Goal: Transaction & Acquisition: Purchase product/service

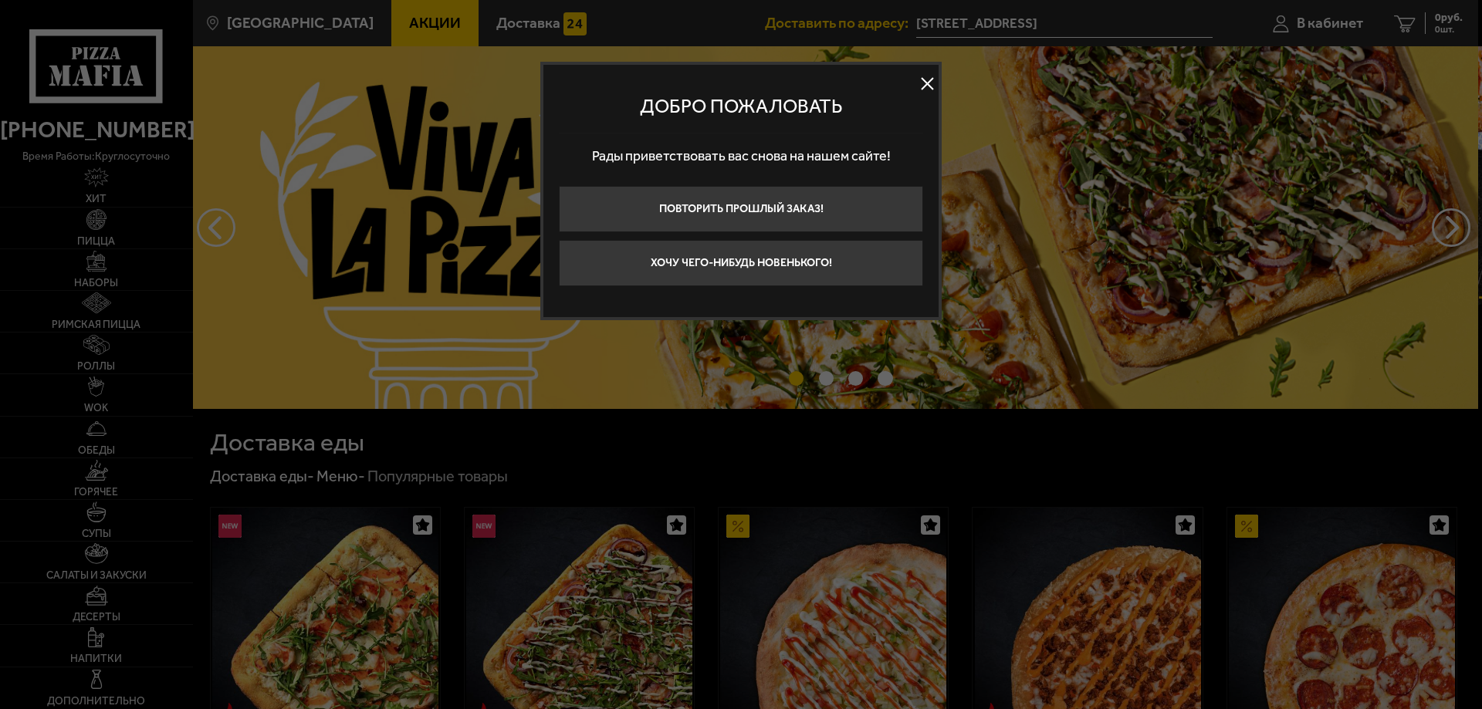
click at [925, 83] on button at bounding box center [926, 84] width 23 height 23
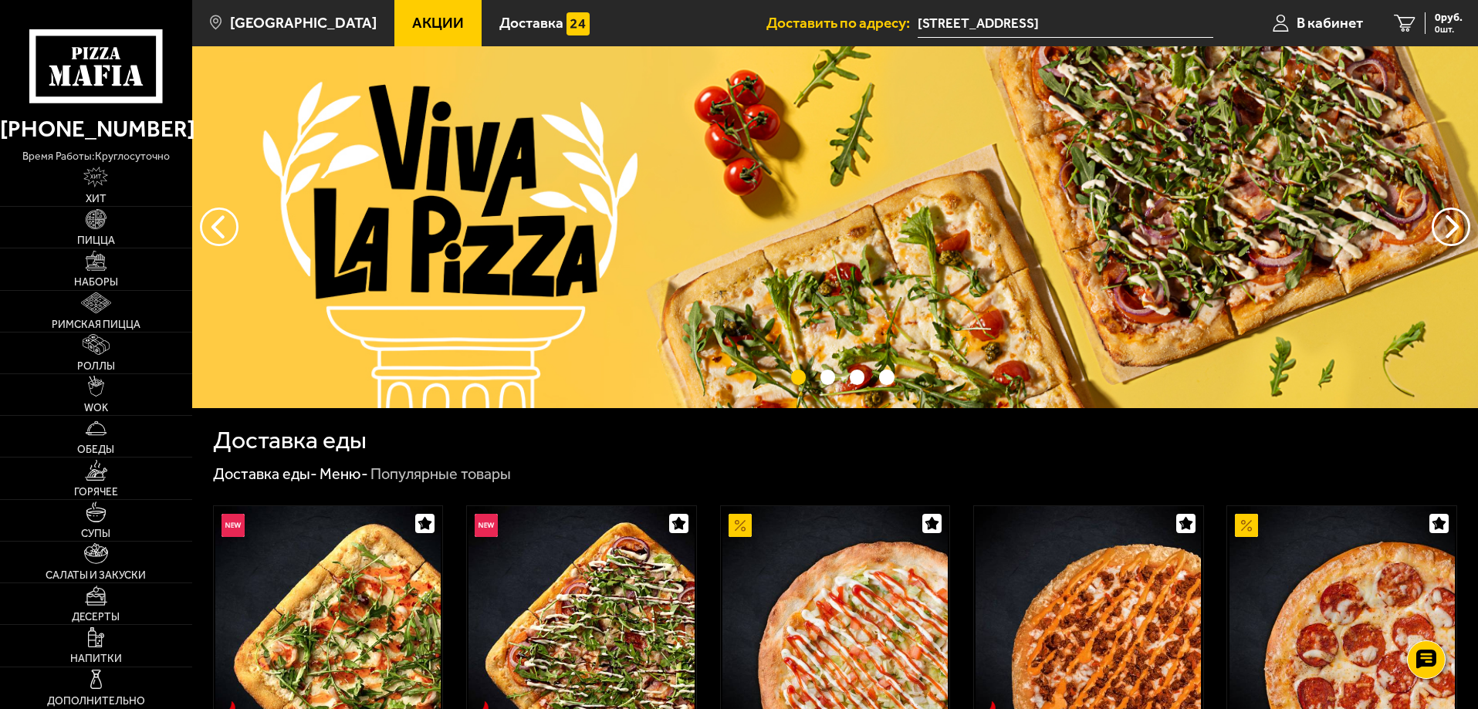
click at [412, 22] on span "Акции" at bounding box center [438, 22] width 52 height 15
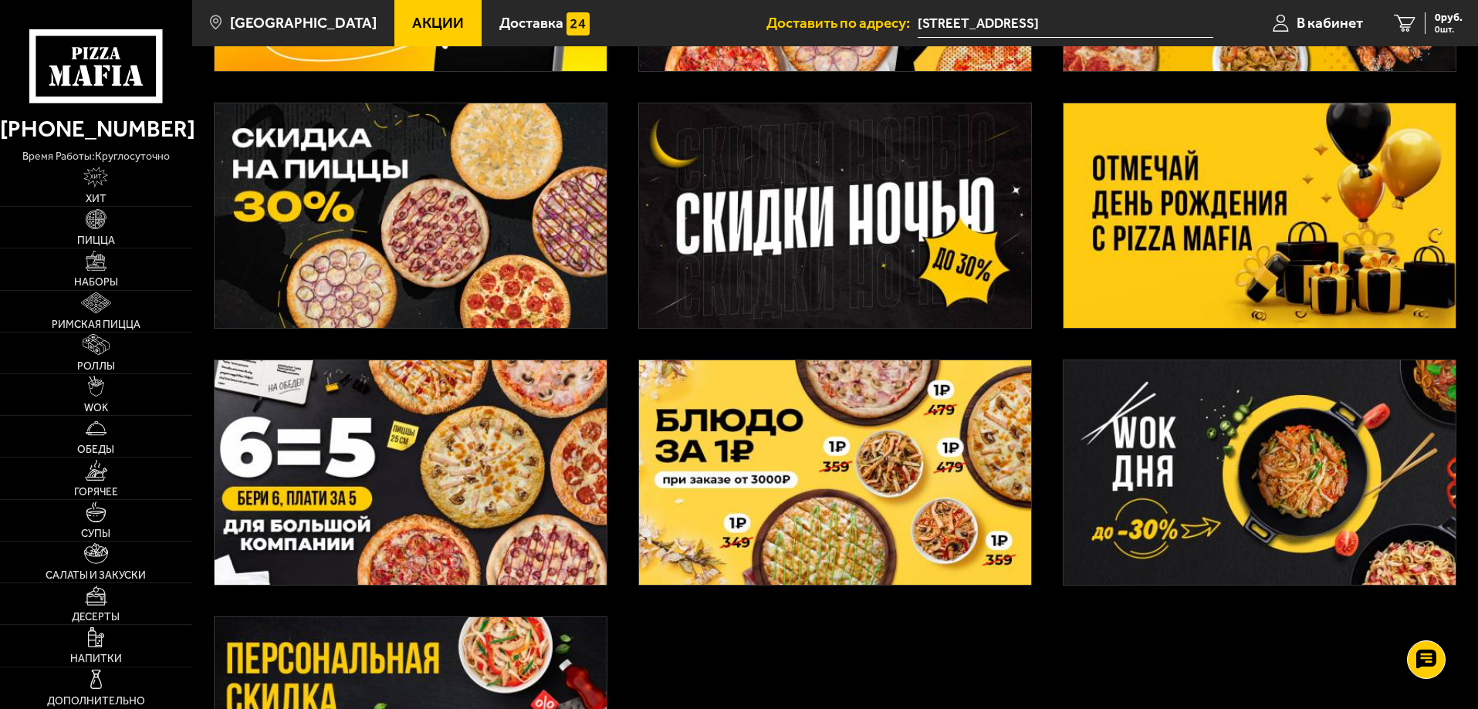
scroll to position [272, 0]
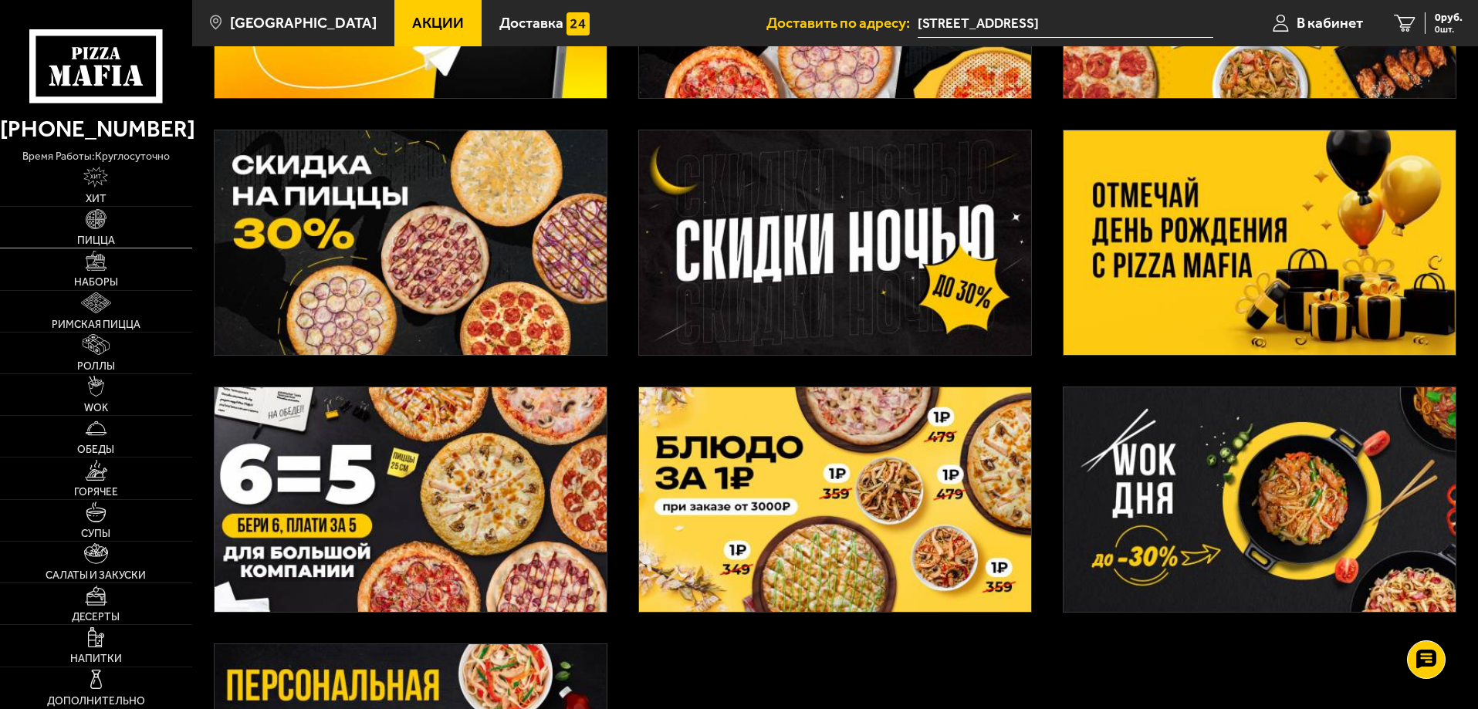
click at [116, 215] on link "Пицца" at bounding box center [96, 227] width 192 height 41
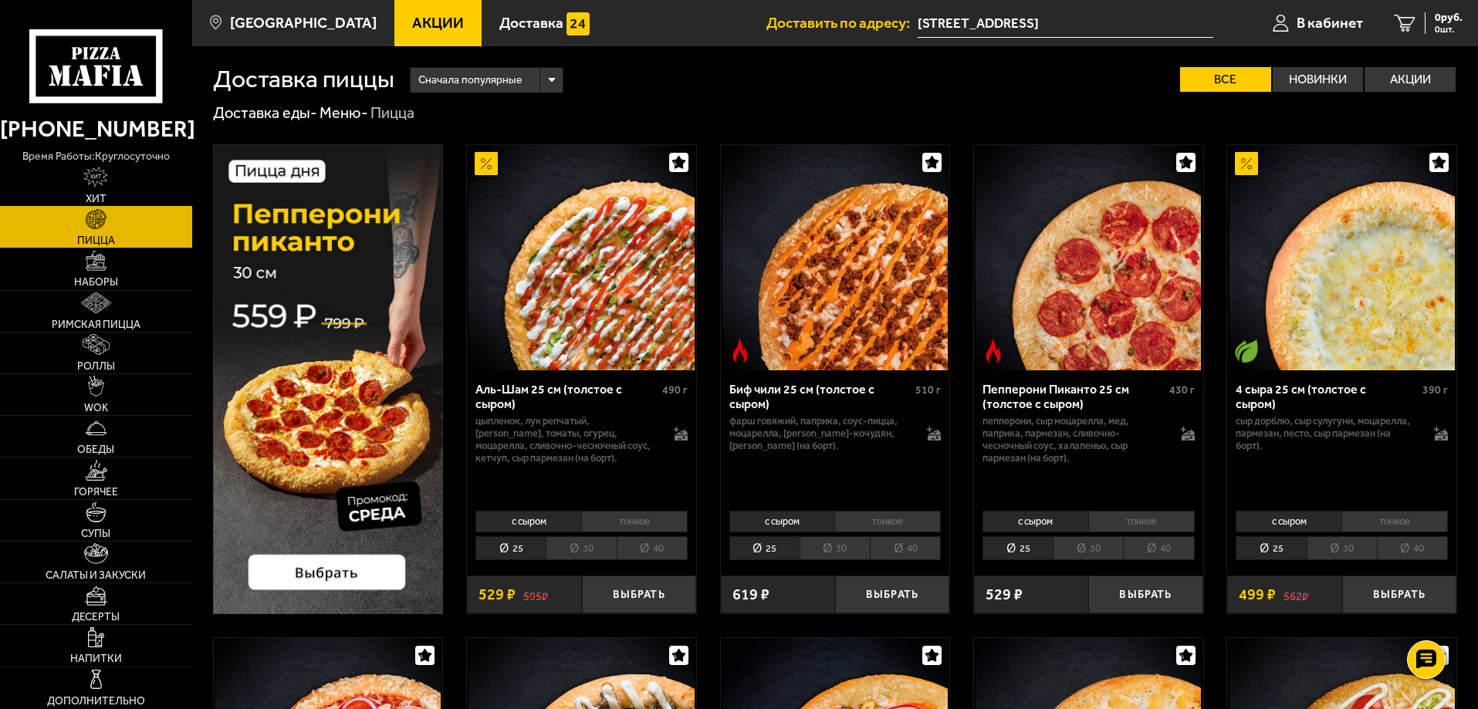
click at [117, 181] on link "Хит" at bounding box center [96, 185] width 192 height 41
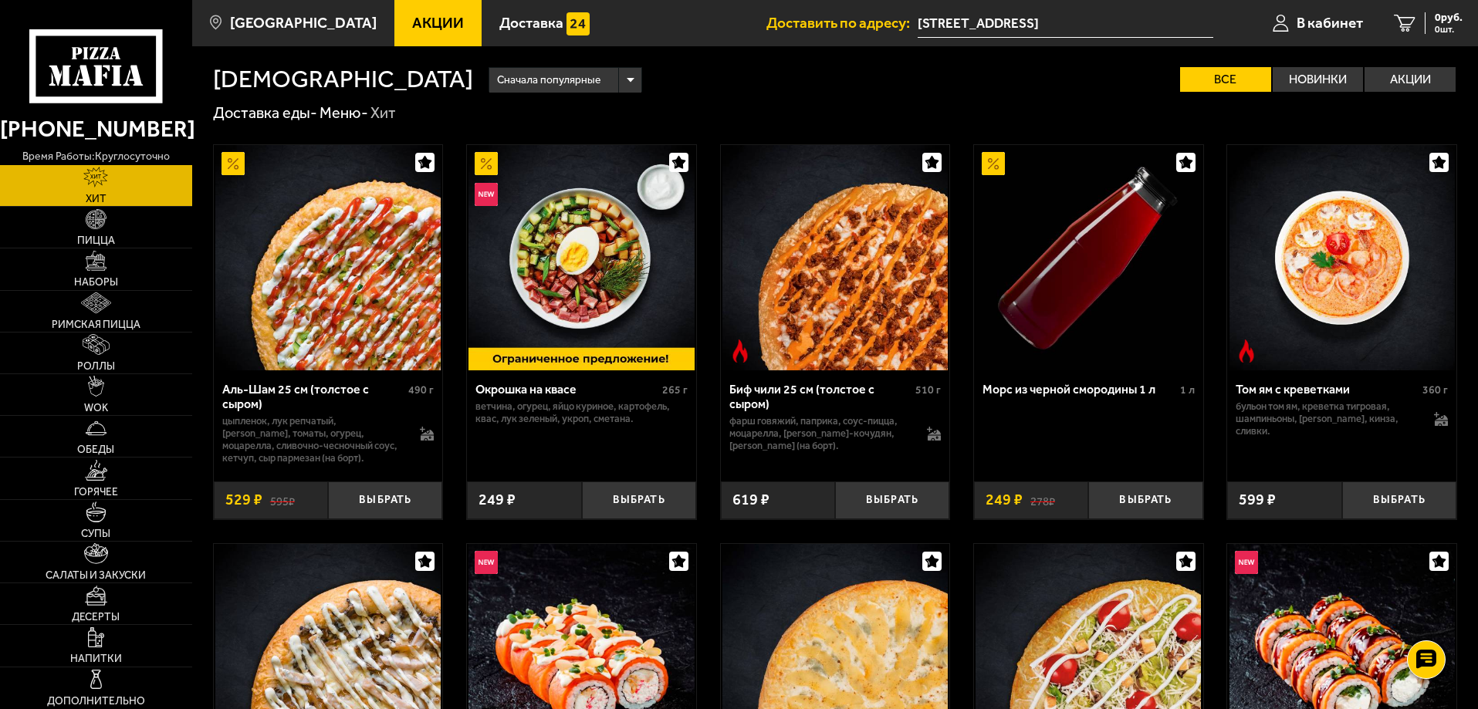
drag, startPoint x: 282, startPoint y: 238, endPoint x: 115, endPoint y: 177, distance: 177.2
click at [115, 177] on link "Хит" at bounding box center [96, 185] width 192 height 41
click at [417, 25] on span "Акции" at bounding box center [438, 22] width 52 height 15
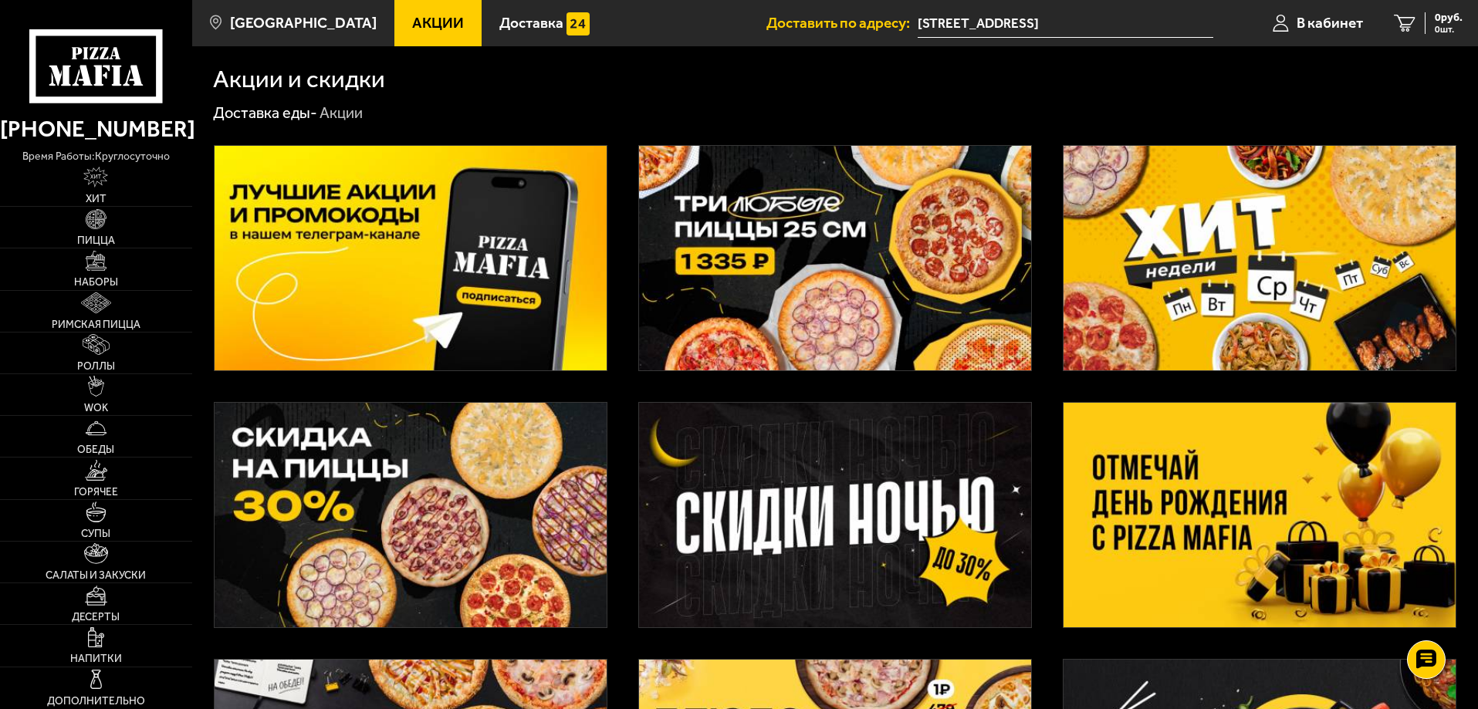
click at [806, 259] on img at bounding box center [835, 258] width 392 height 225
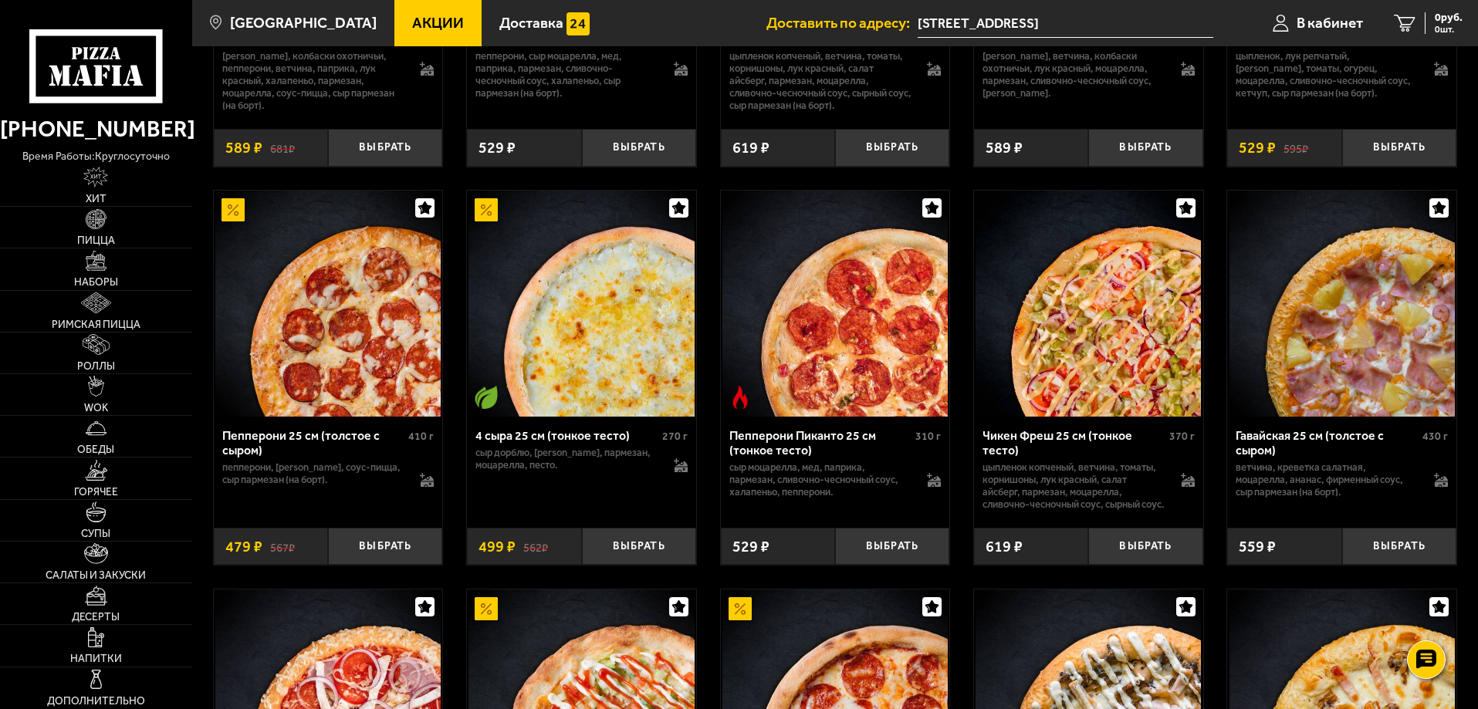
scroll to position [926, 0]
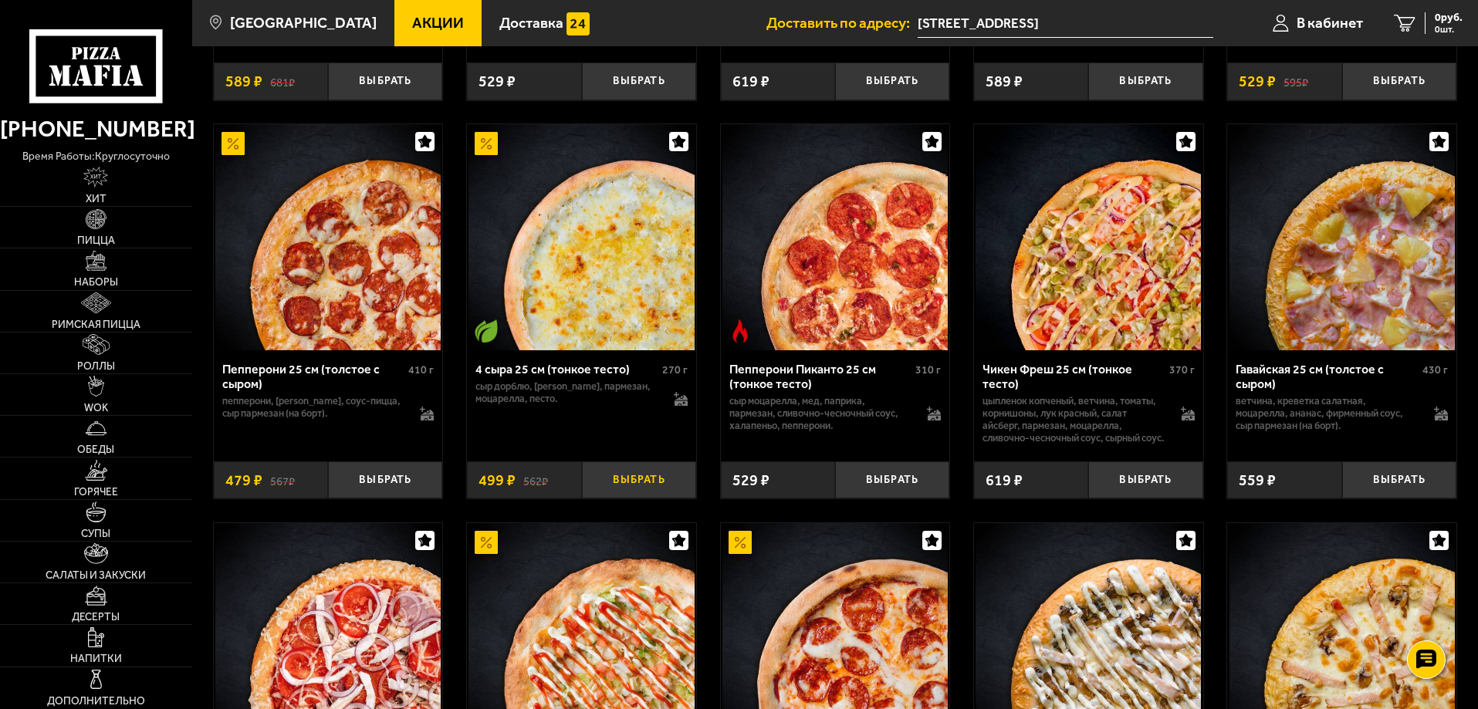
click at [627, 499] on button "Выбрать" at bounding box center [639, 480] width 114 height 38
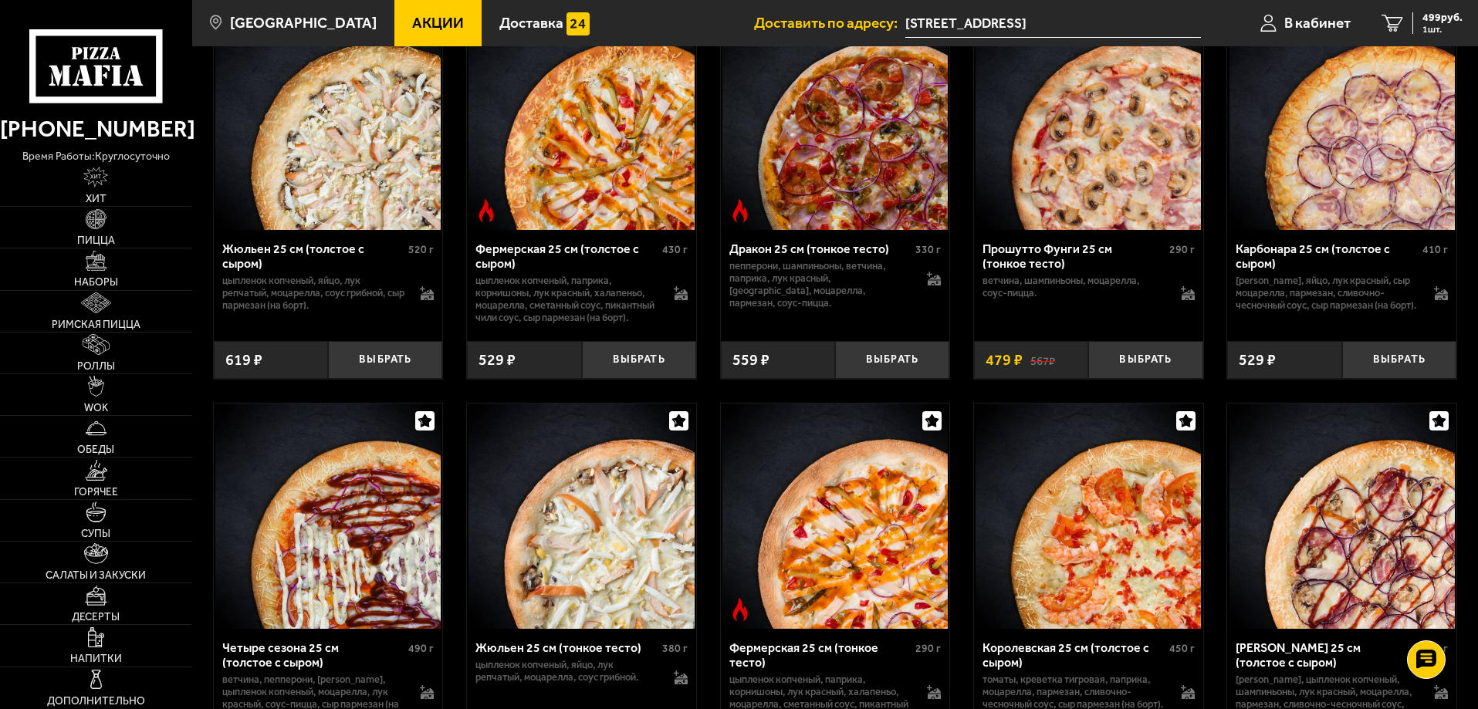
scroll to position [2701, 0]
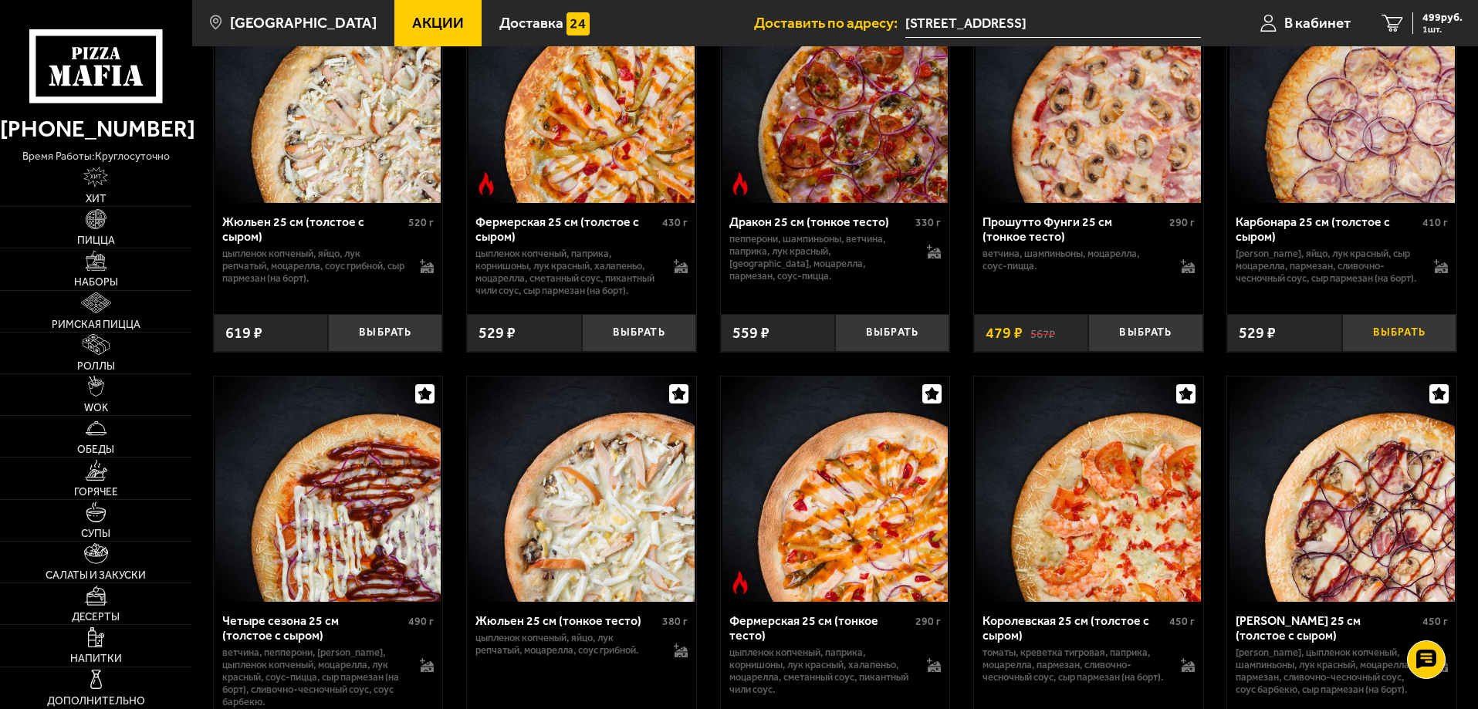
click at [1387, 352] on button "Выбрать" at bounding box center [1399, 333] width 114 height 38
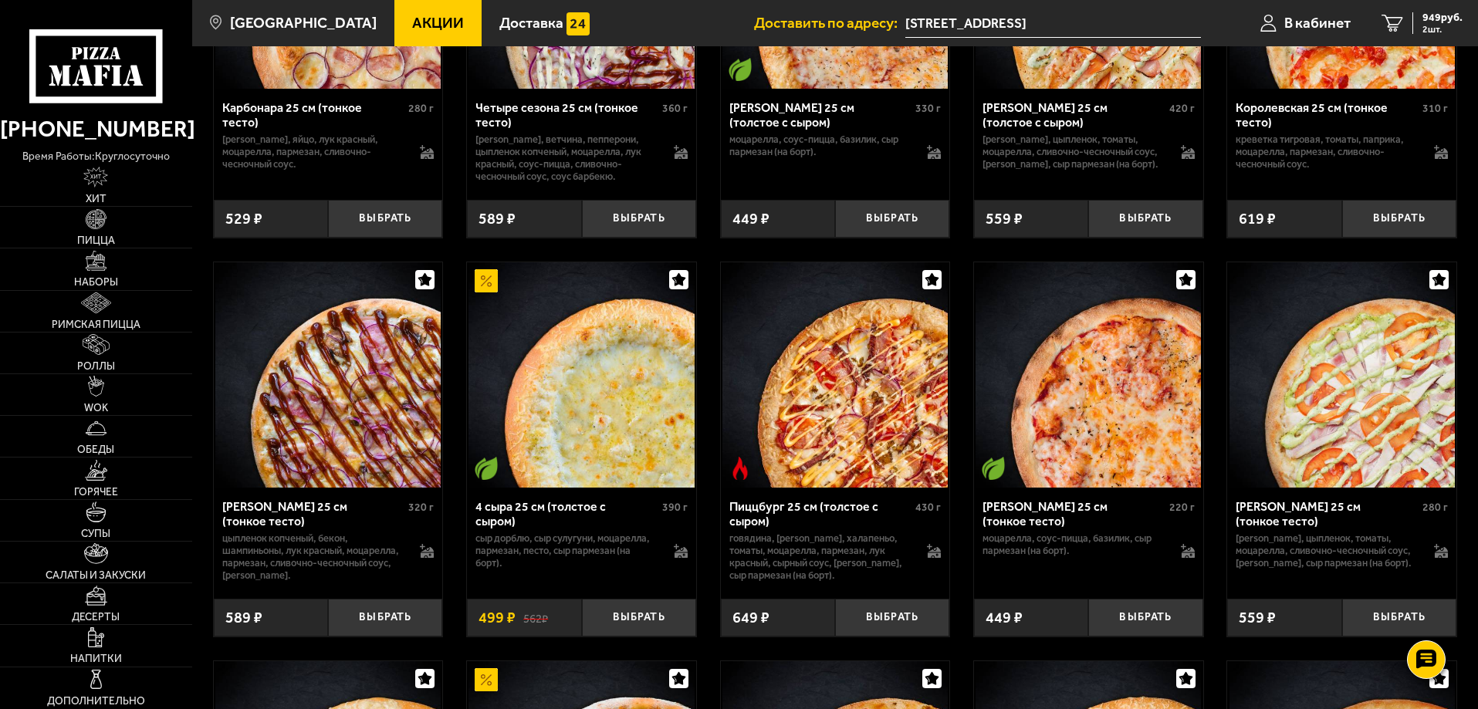
scroll to position [3627, 0]
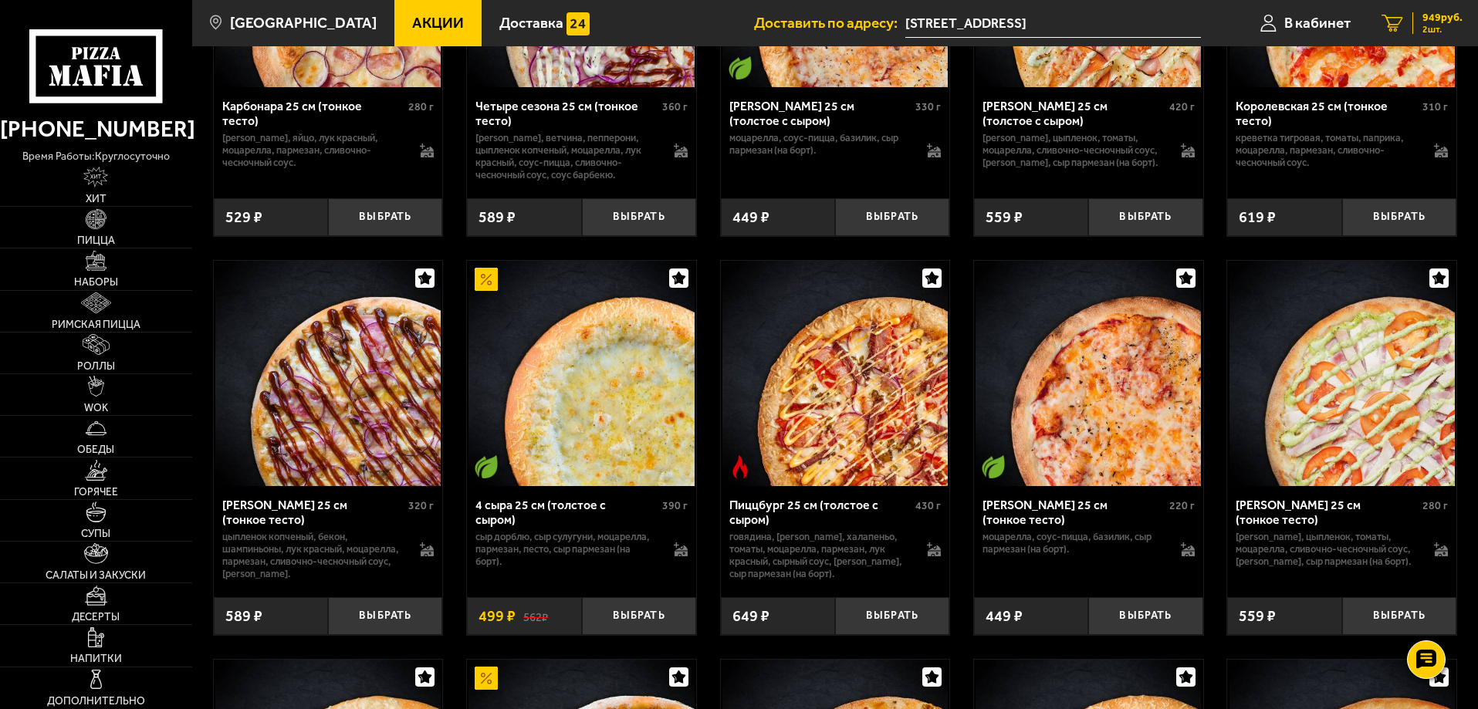
click at [1411, 16] on link "2 949 руб. 2 шт." at bounding box center [1422, 23] width 112 height 46
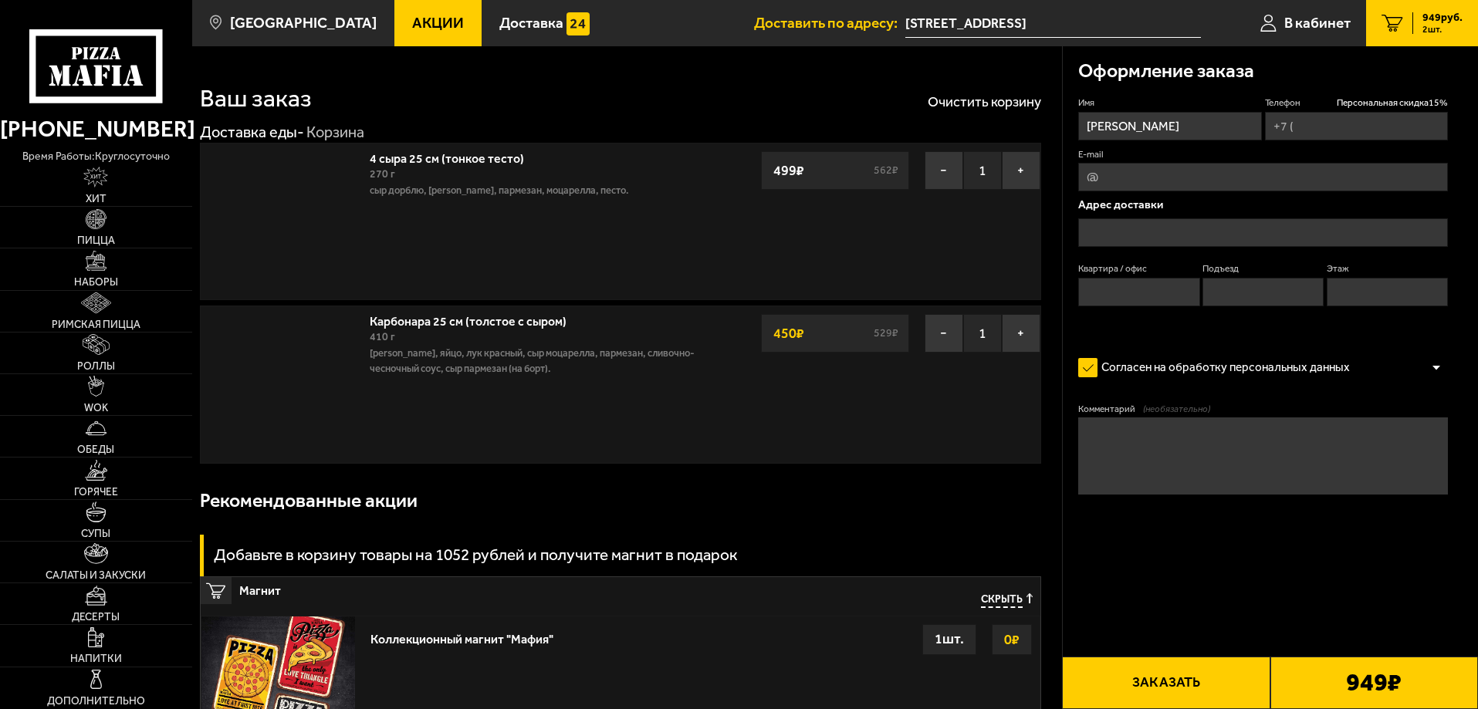
type input "+7 (900) 623-12-79"
type input "[STREET_ADDRESS]"
type input "151"
type input "3"
type input "9"
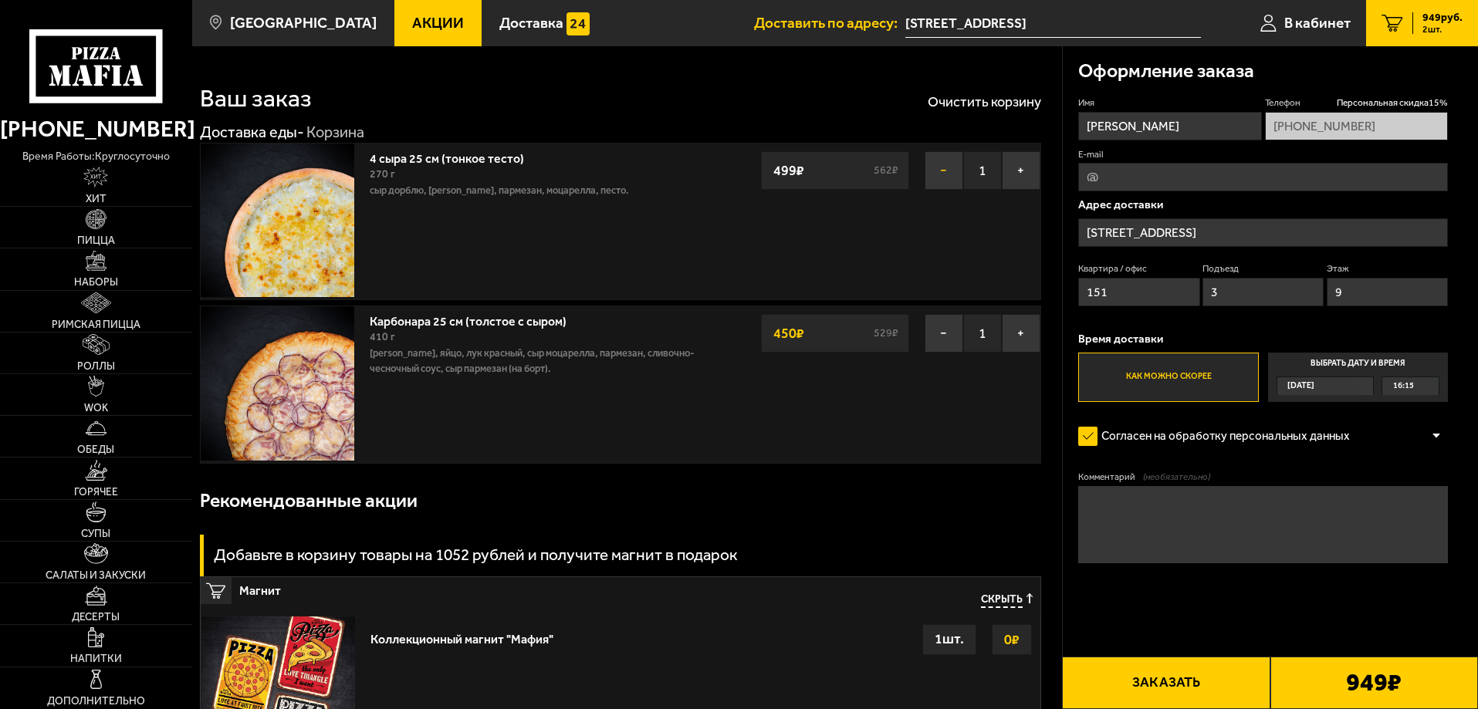
click at [940, 175] on button "−" at bounding box center [943, 170] width 39 height 39
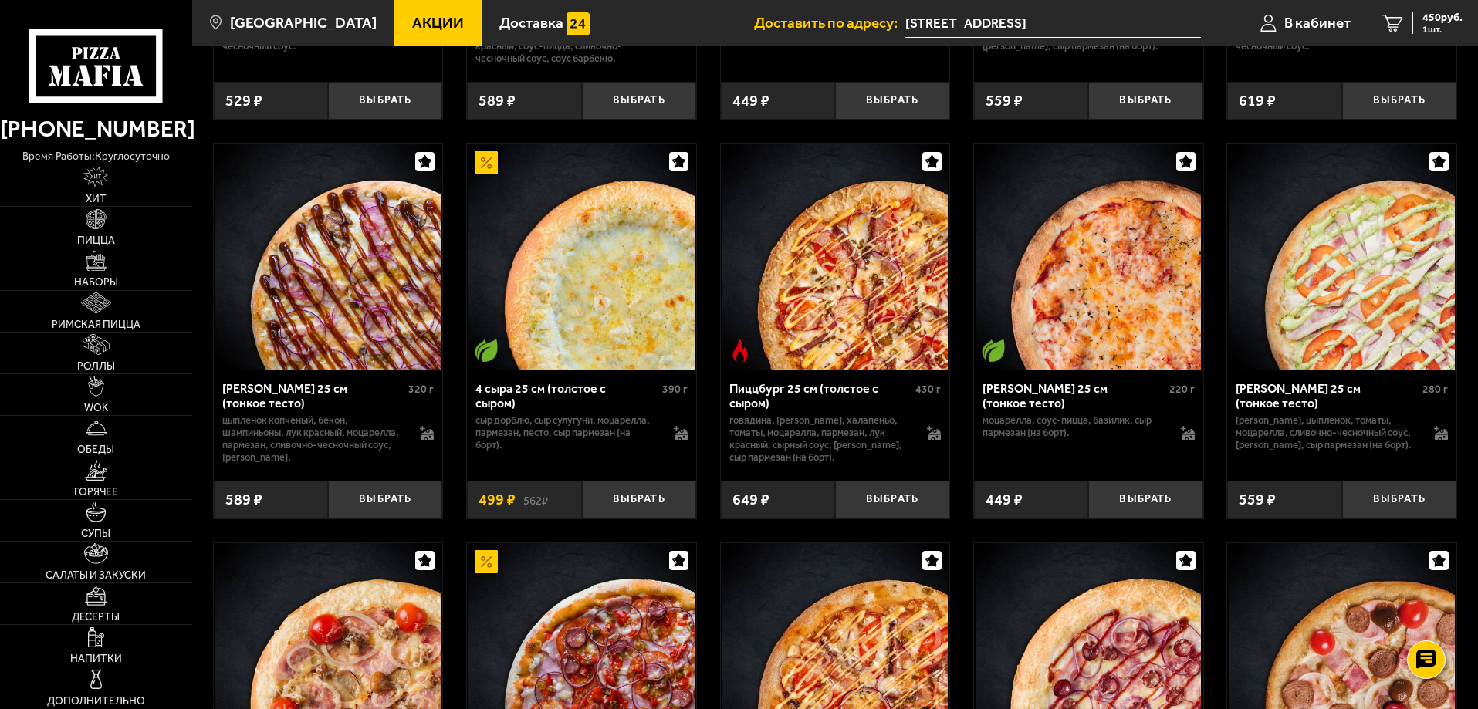
scroll to position [3858, 0]
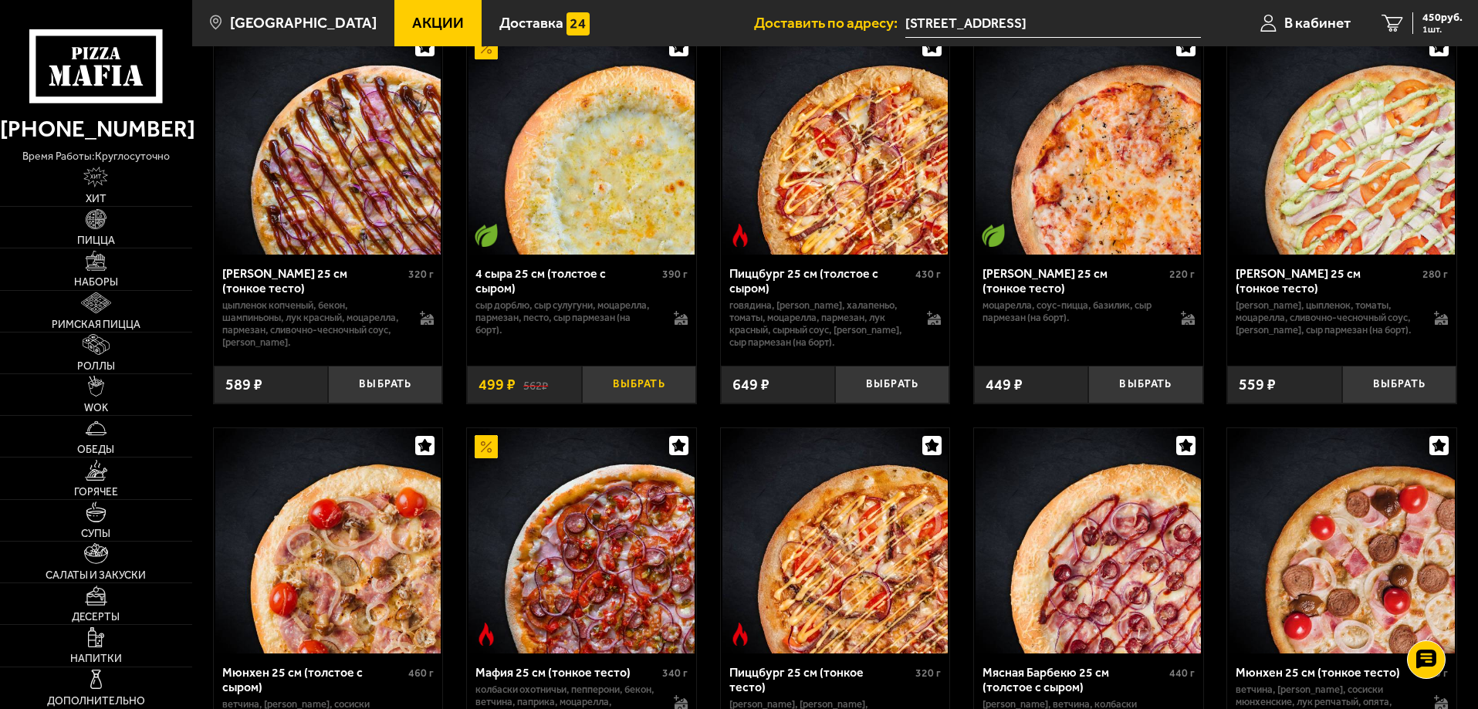
click at [636, 404] on button "Выбрать" at bounding box center [639, 385] width 114 height 38
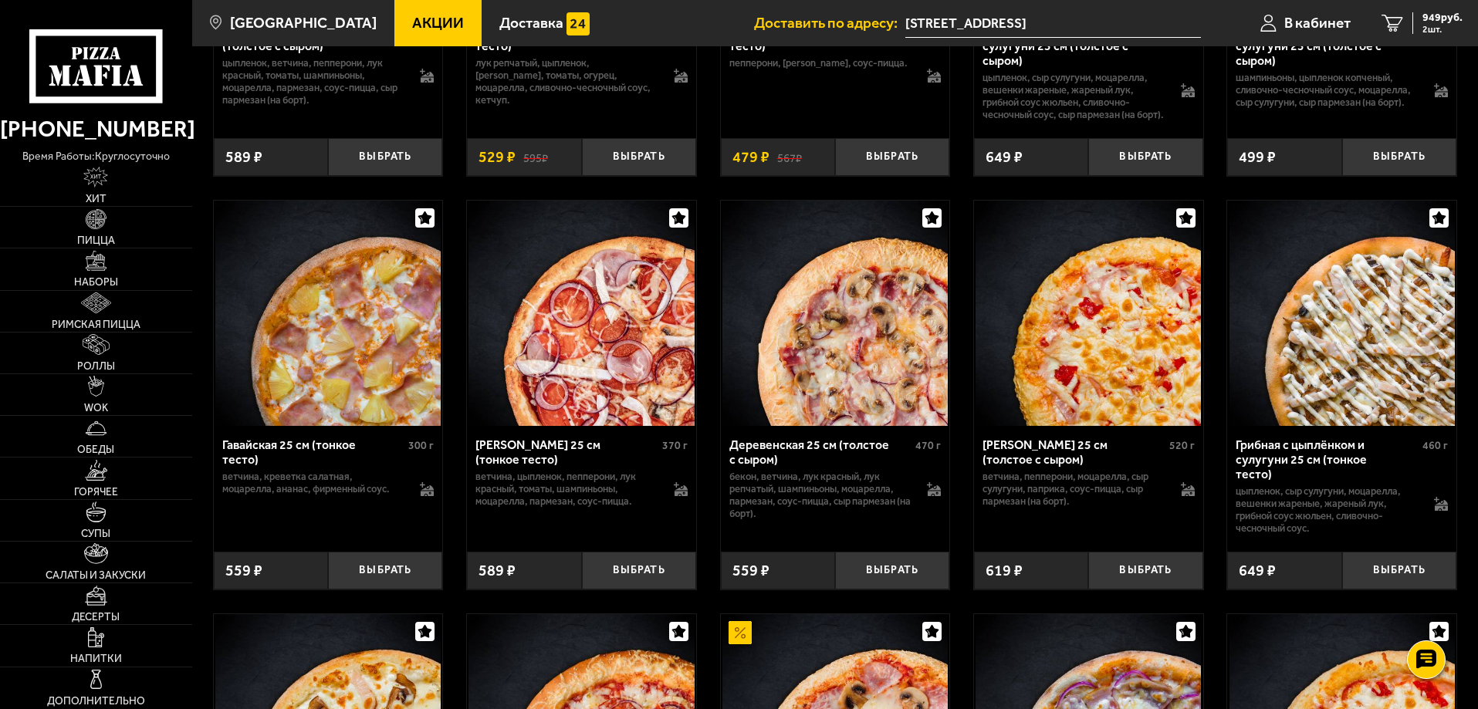
scroll to position [1698, 0]
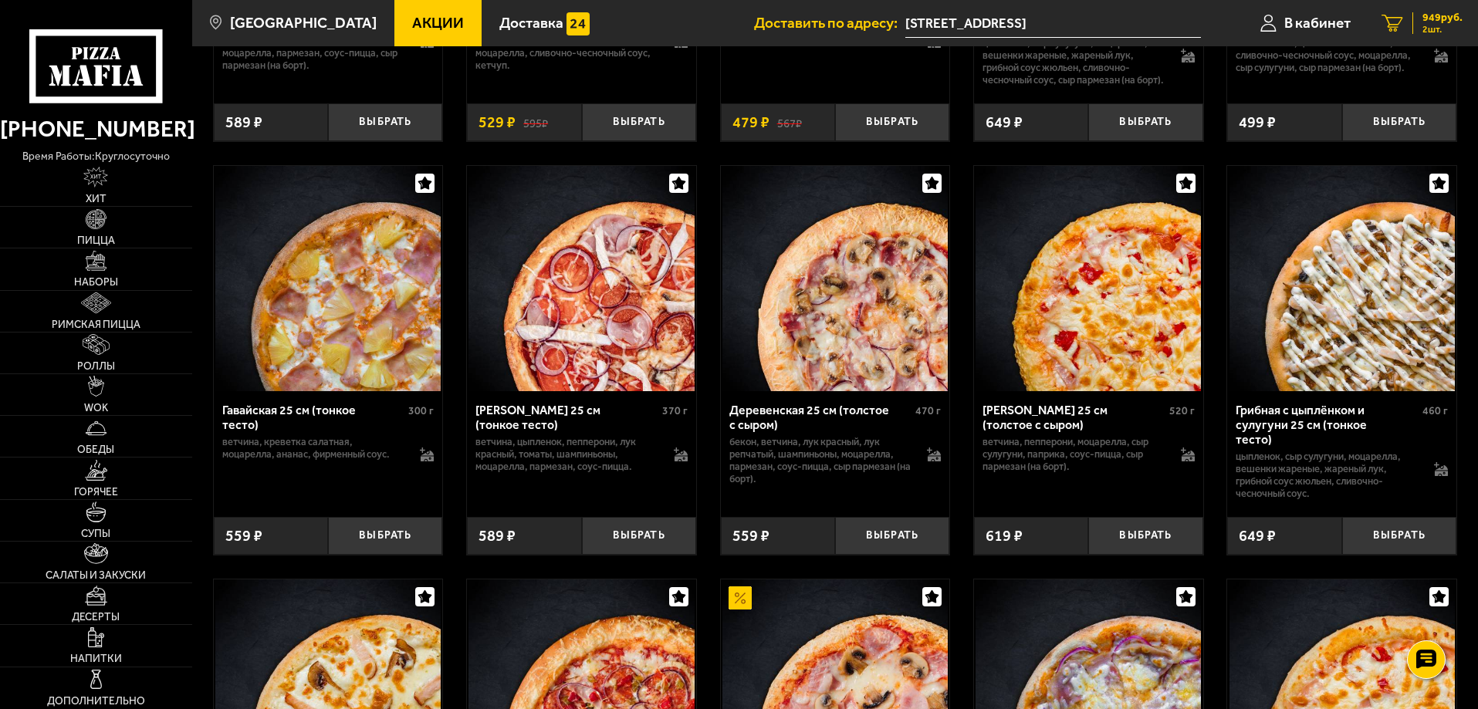
click at [1434, 15] on span "949 руб." at bounding box center [1442, 17] width 40 height 11
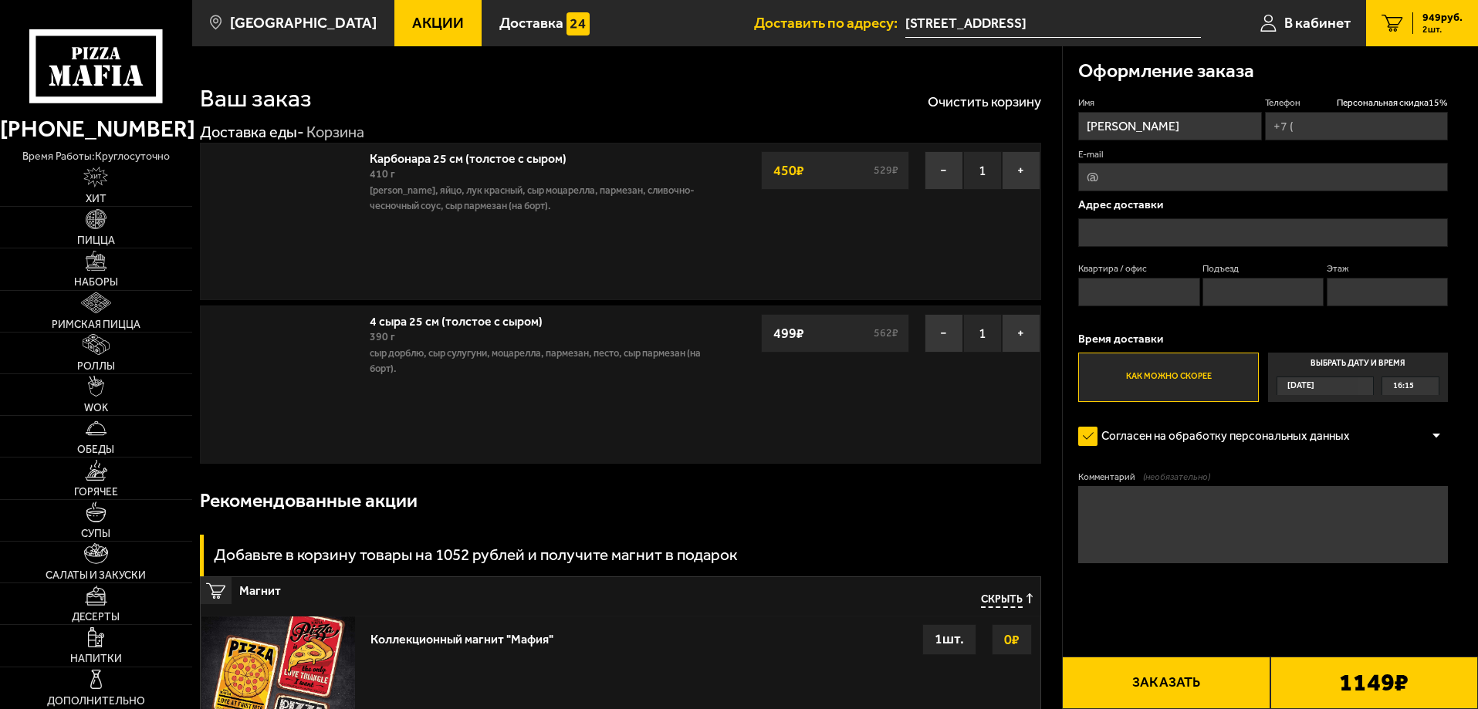
type input "+7 (900) 623-12-79"
type input "[STREET_ADDRESS]"
type input "151"
type input "3"
type input "9"
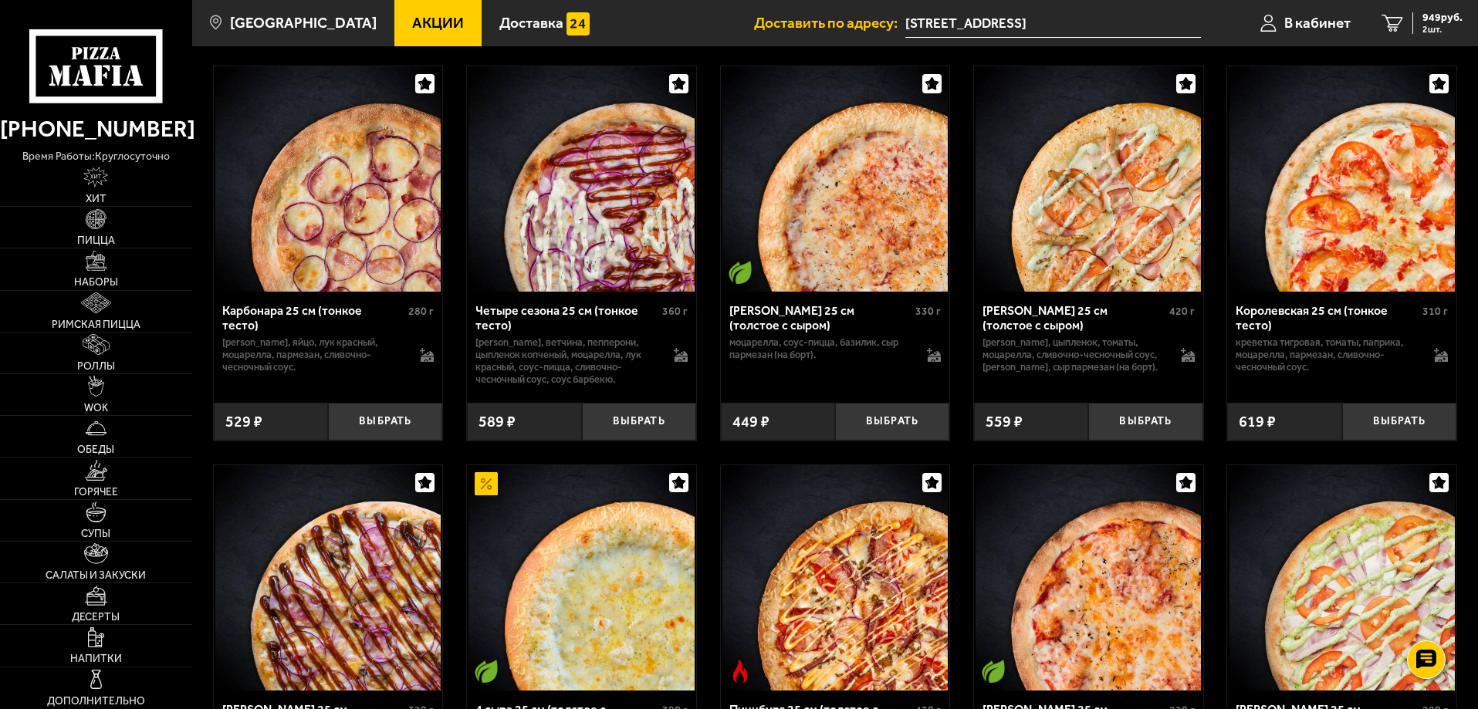
scroll to position [3395, 0]
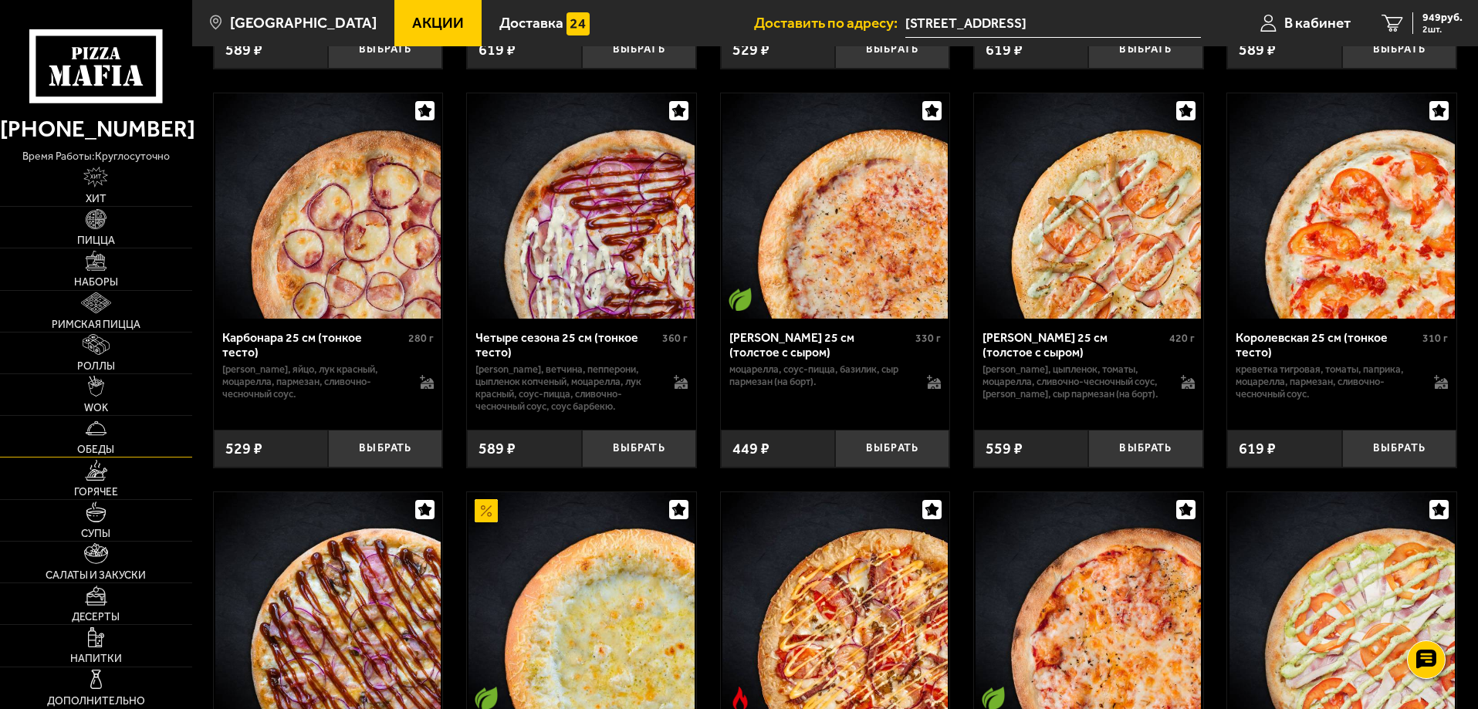
drag, startPoint x: 788, startPoint y: 405, endPoint x: 106, endPoint y: 455, distance: 684.0
drag, startPoint x: 106, startPoint y: 455, endPoint x: 167, endPoint y: 396, distance: 85.1
click at [167, 396] on link "WOK" at bounding box center [96, 394] width 192 height 41
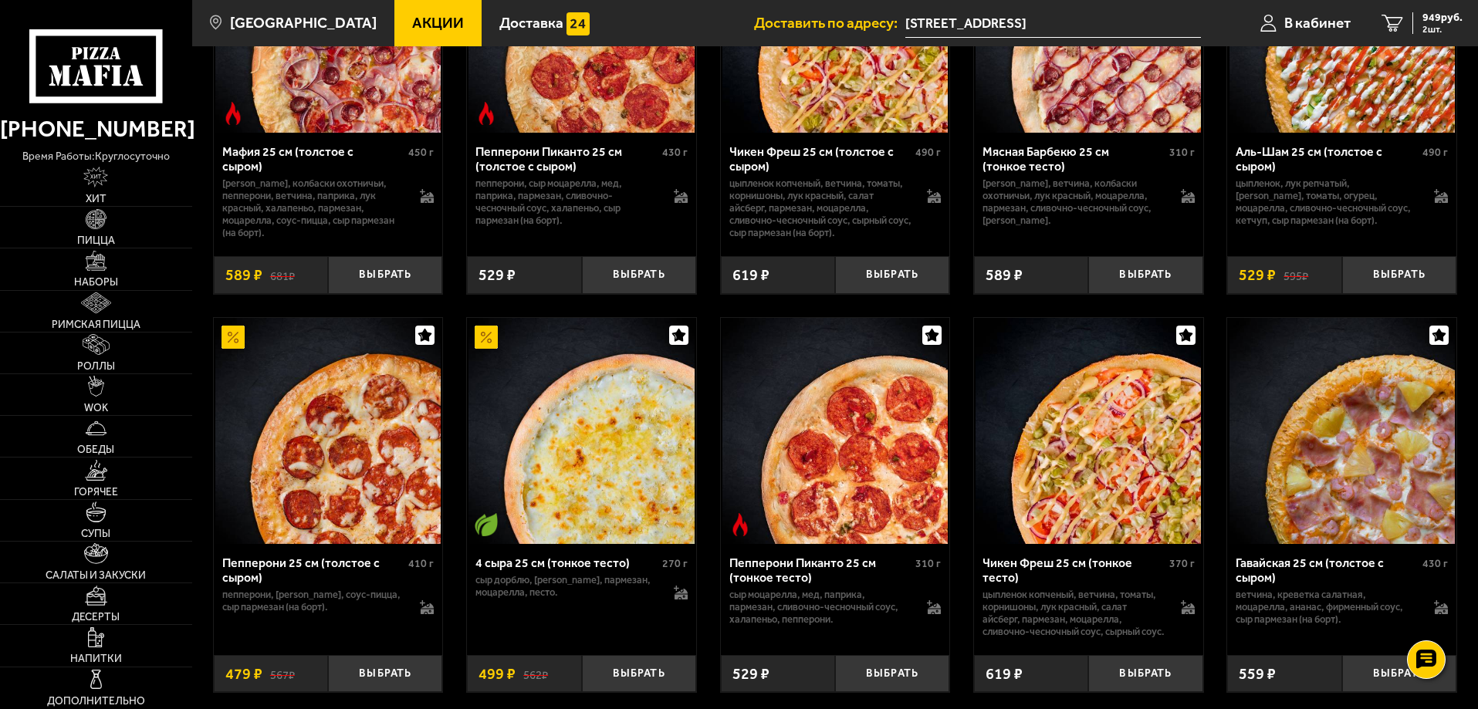
scroll to position [694, 0]
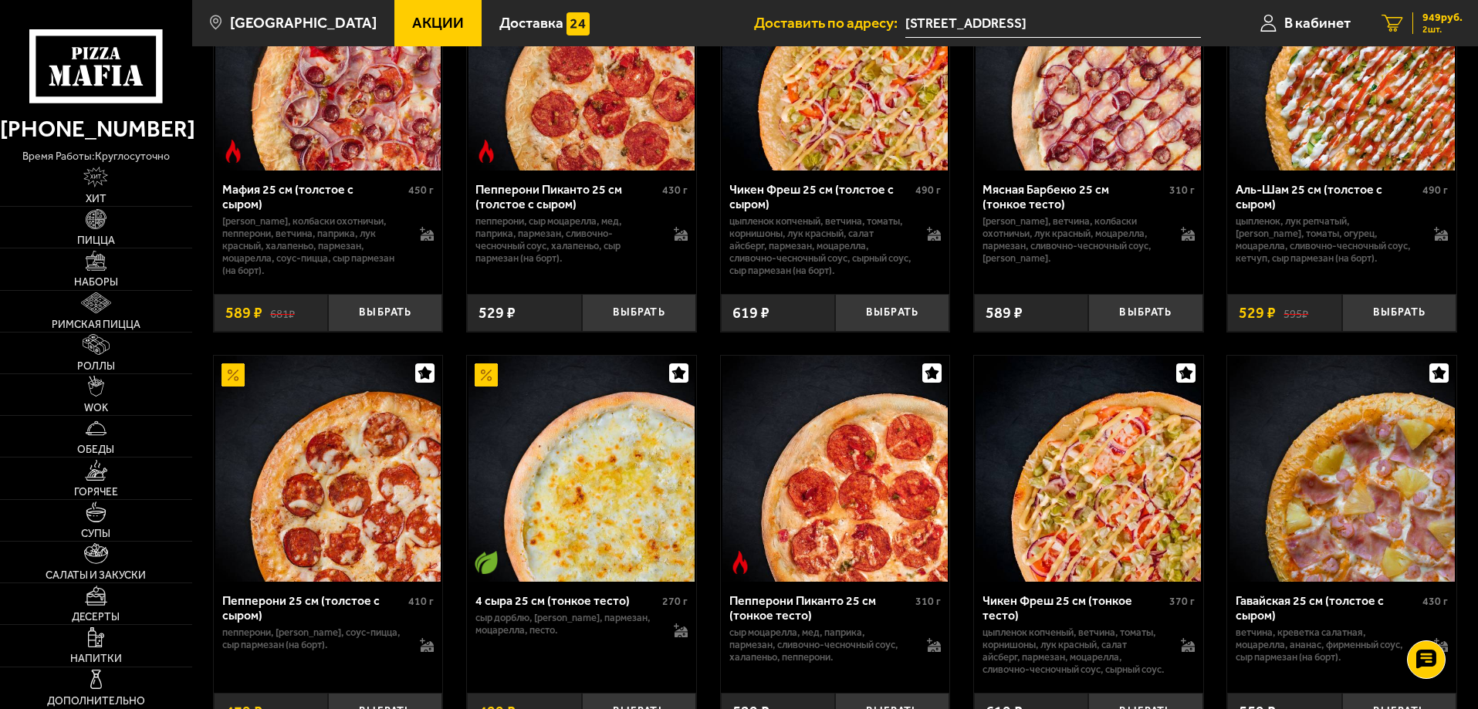
click at [1408, 25] on link "2 949 руб. 2 шт." at bounding box center [1422, 23] width 112 height 46
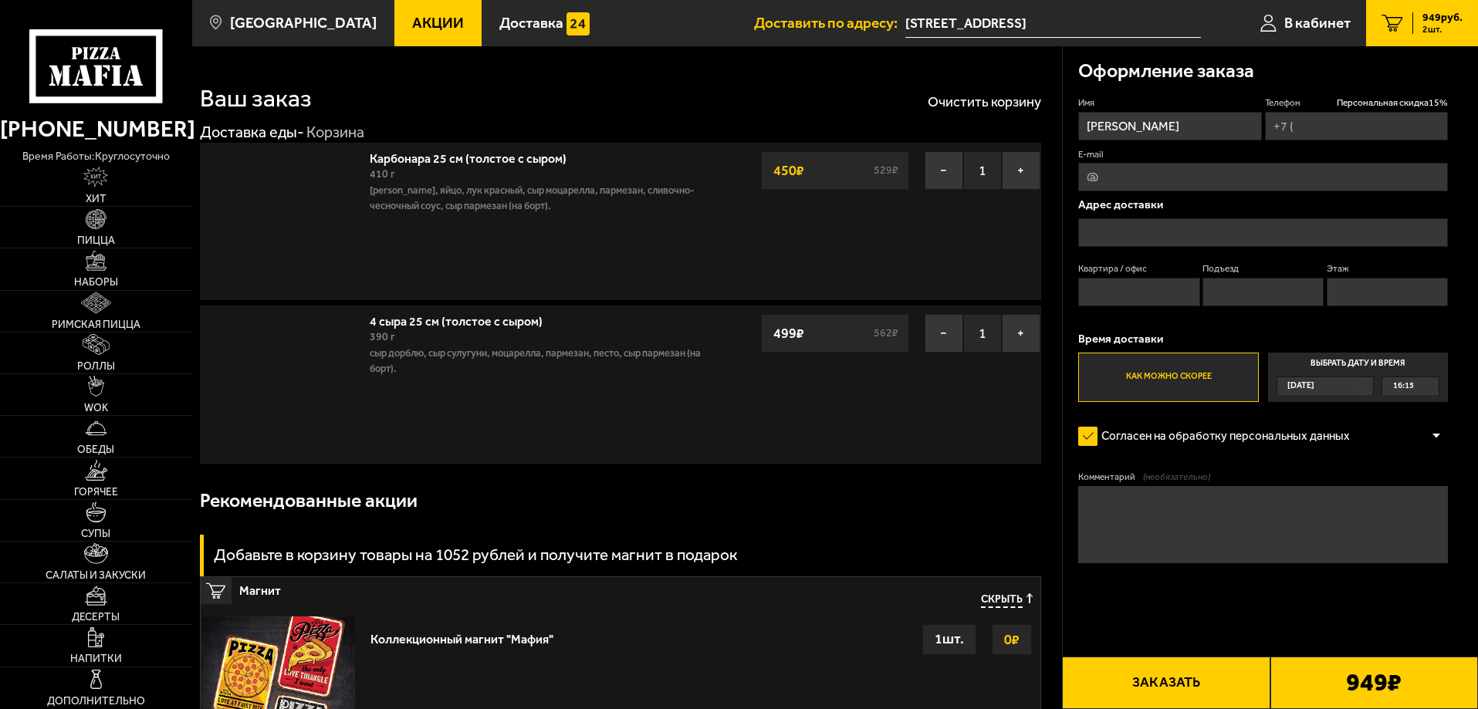
type input "+7 (900) 623-12-79"
type input "[STREET_ADDRESS]"
type input "151"
type input "3"
type input "9"
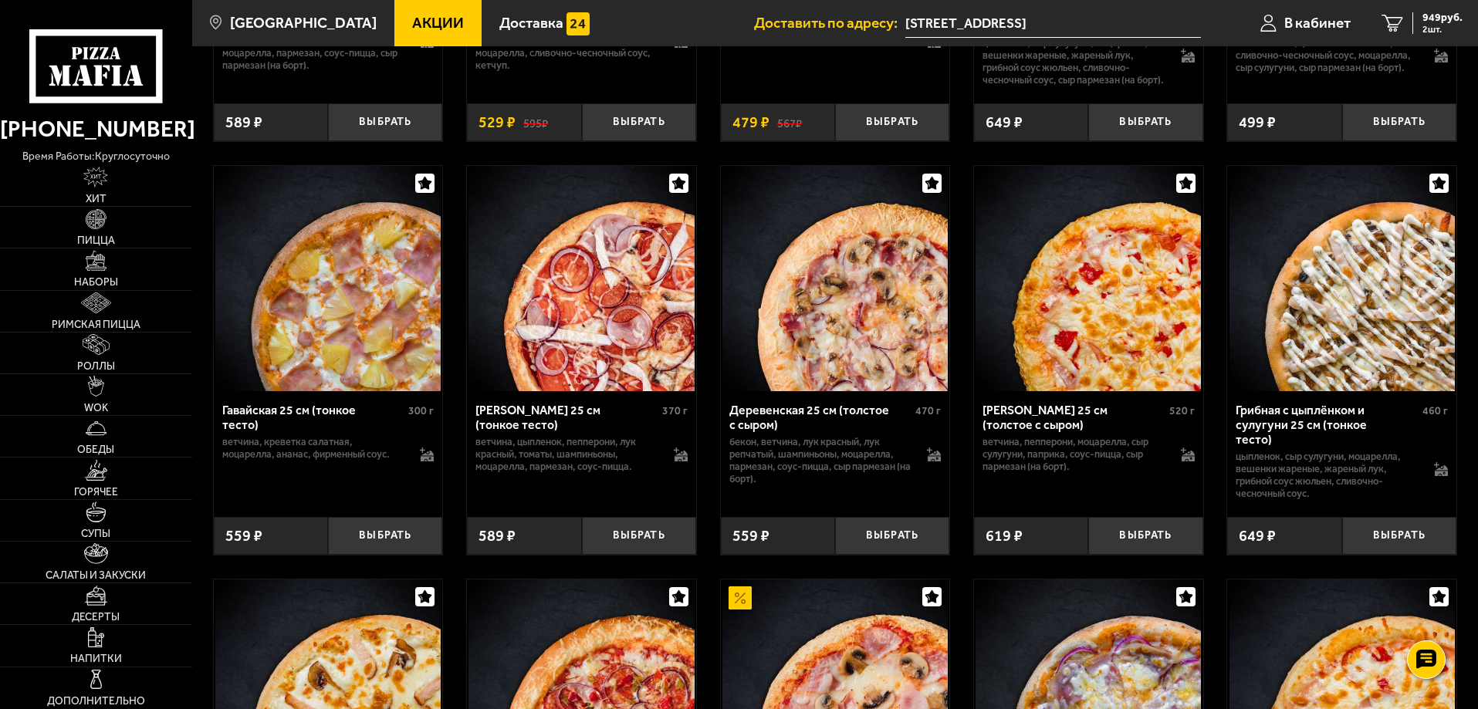
scroll to position [1775, 0]
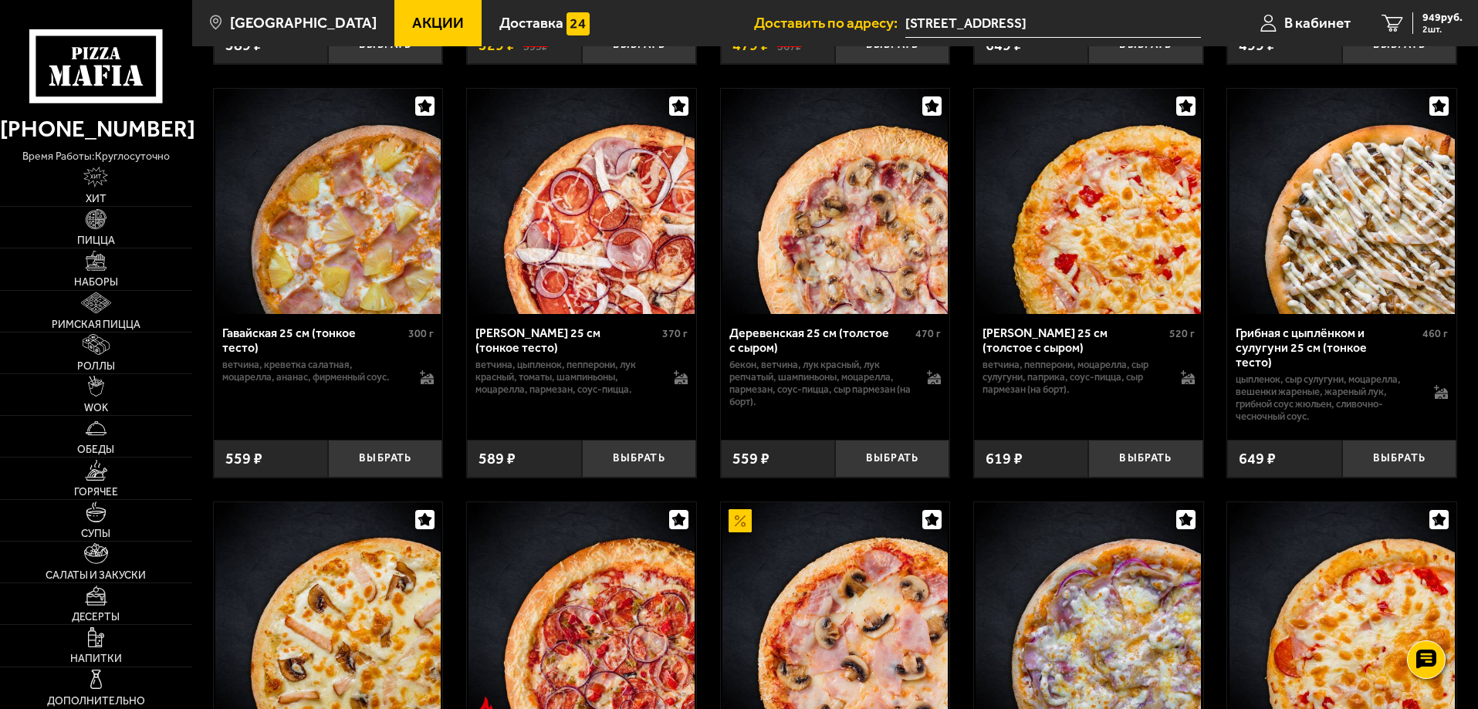
drag, startPoint x: 916, startPoint y: 385, endPoint x: 964, endPoint y: 524, distance: 146.9
drag, startPoint x: 964, startPoint y: 524, endPoint x: 928, endPoint y: 517, distance: 36.9
drag, startPoint x: 1008, startPoint y: 452, endPoint x: 952, endPoint y: 507, distance: 78.0
drag, startPoint x: 952, startPoint y: 507, endPoint x: 913, endPoint y: 509, distance: 39.4
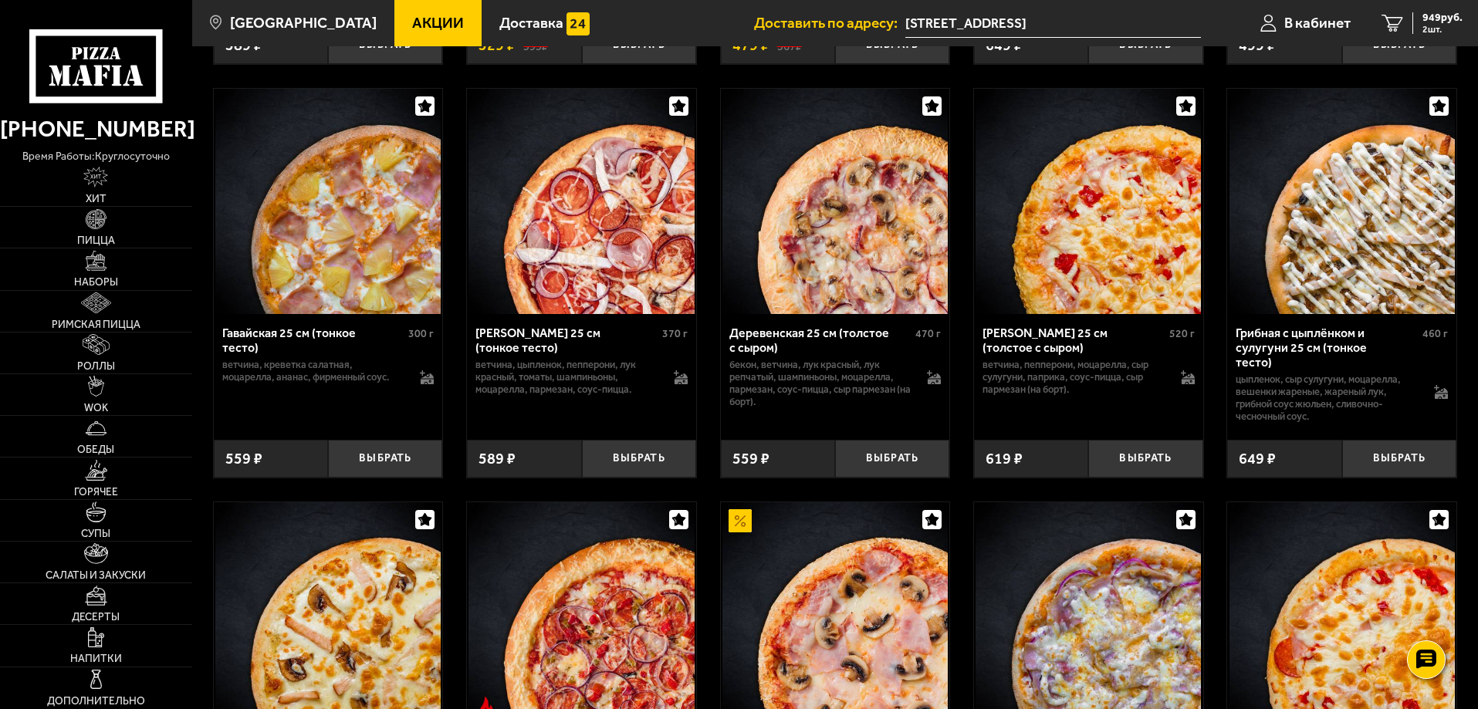
click at [1151, 477] on button "Выбрать" at bounding box center [1145, 459] width 114 height 38
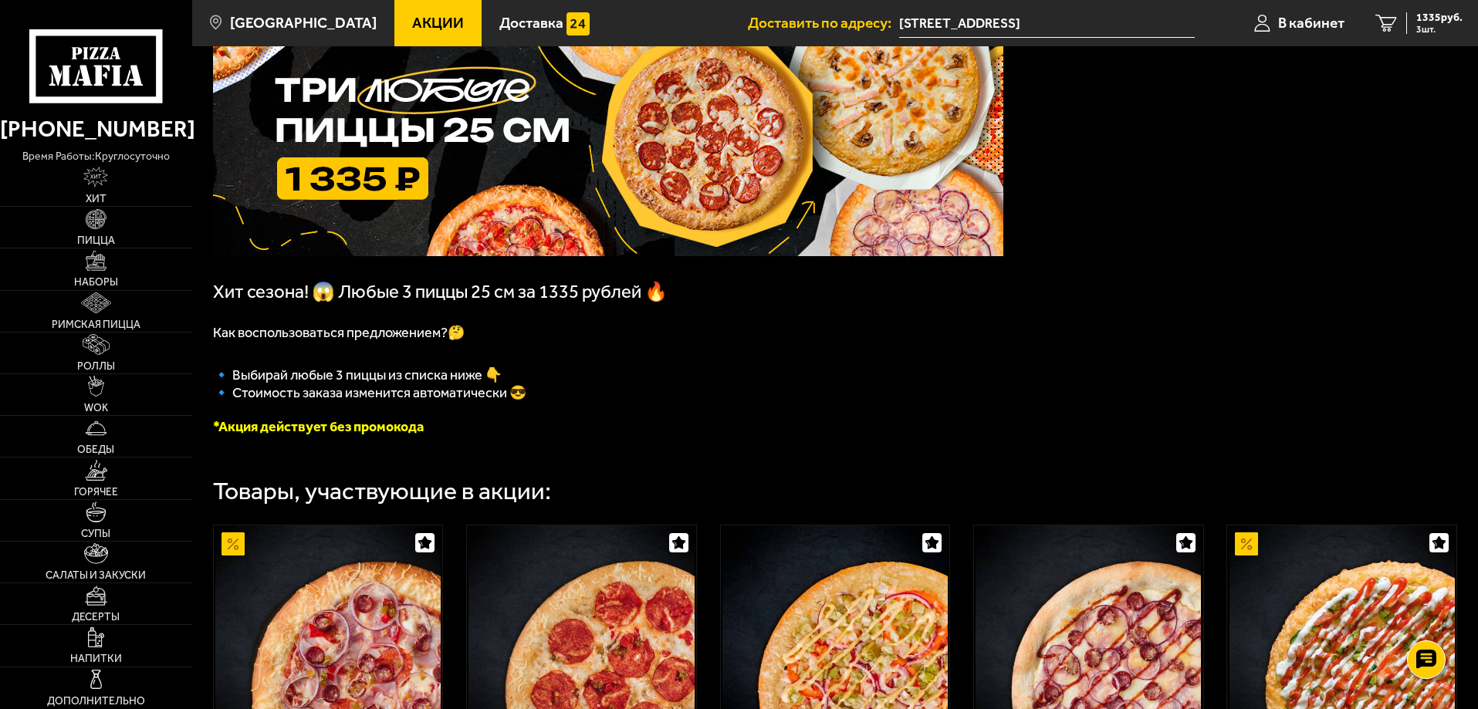
scroll to position [0, 0]
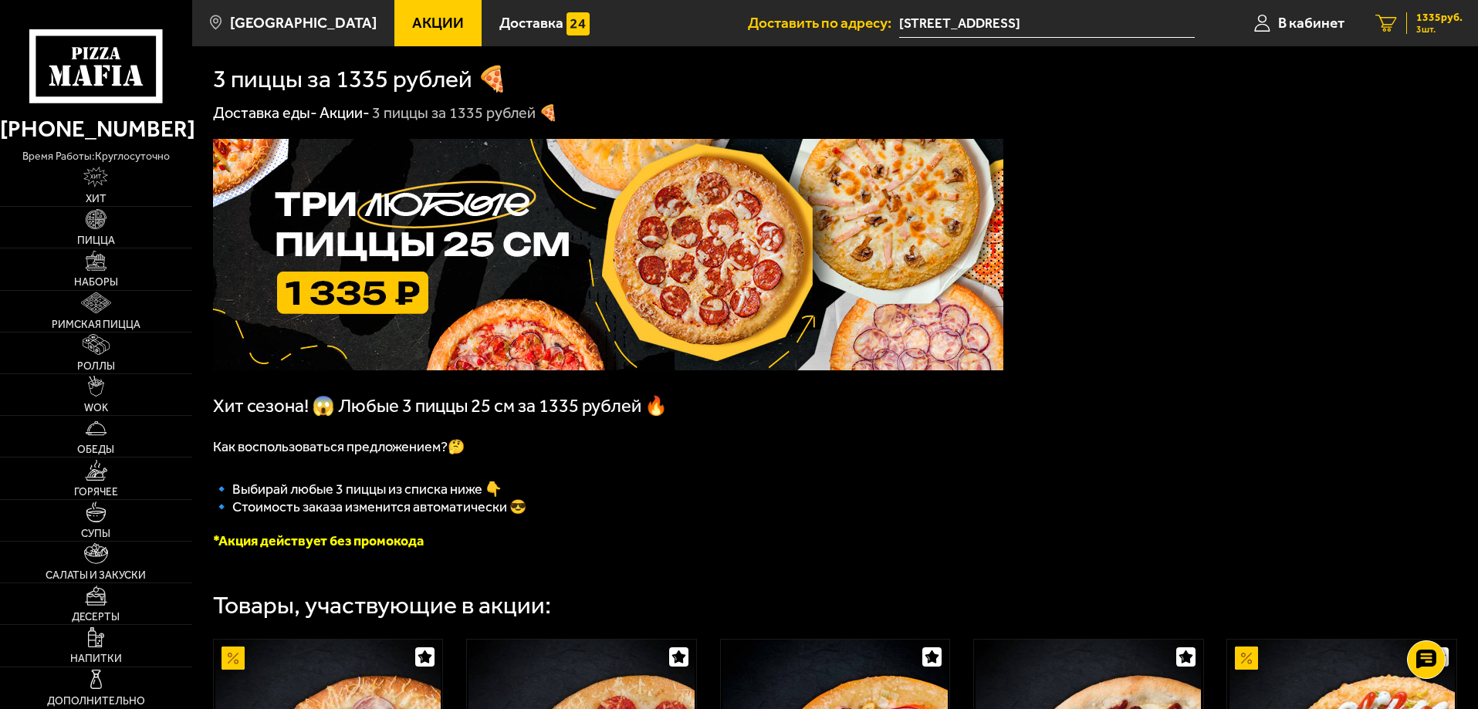
click at [1437, 27] on span "3 шт." at bounding box center [1439, 29] width 46 height 9
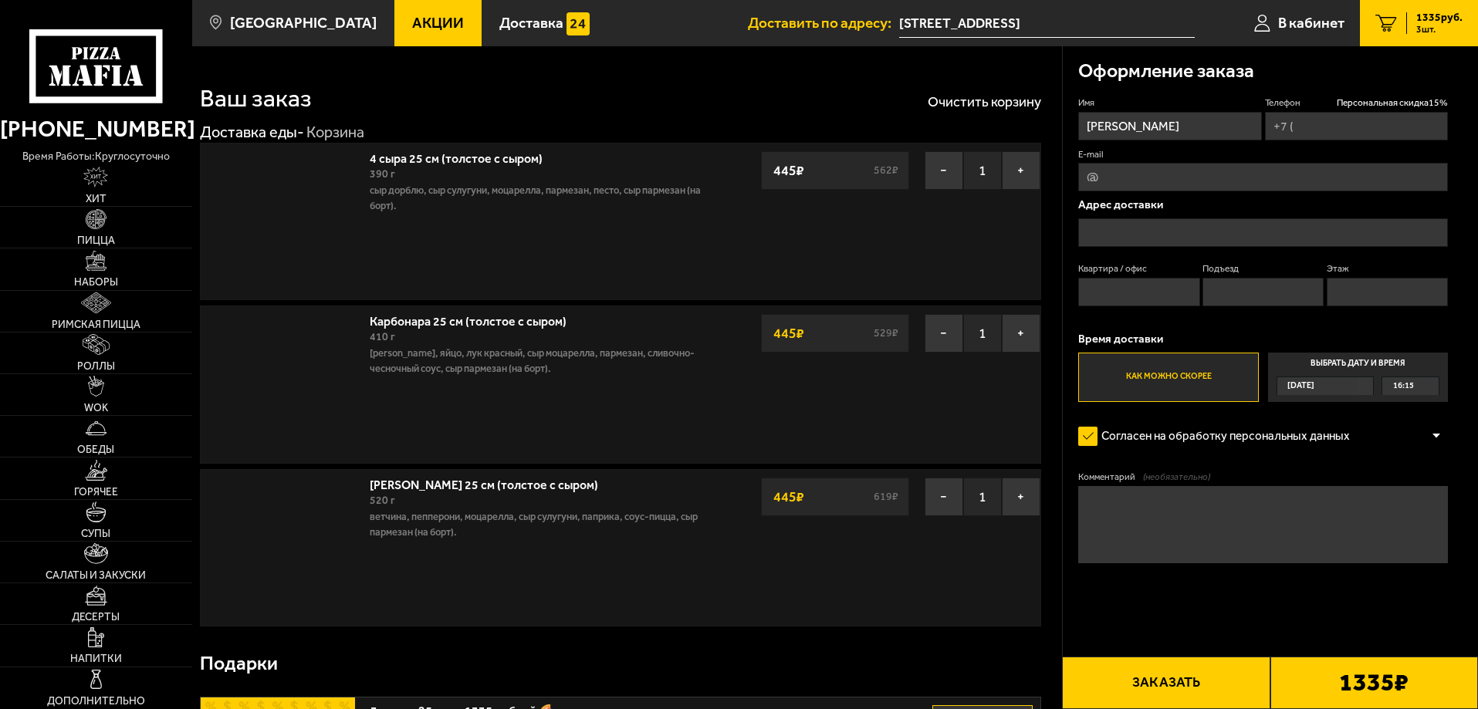
type input "+7 (900) 623-12-79"
type input "[STREET_ADDRESS]"
type input "151"
type input "3"
type input "9"
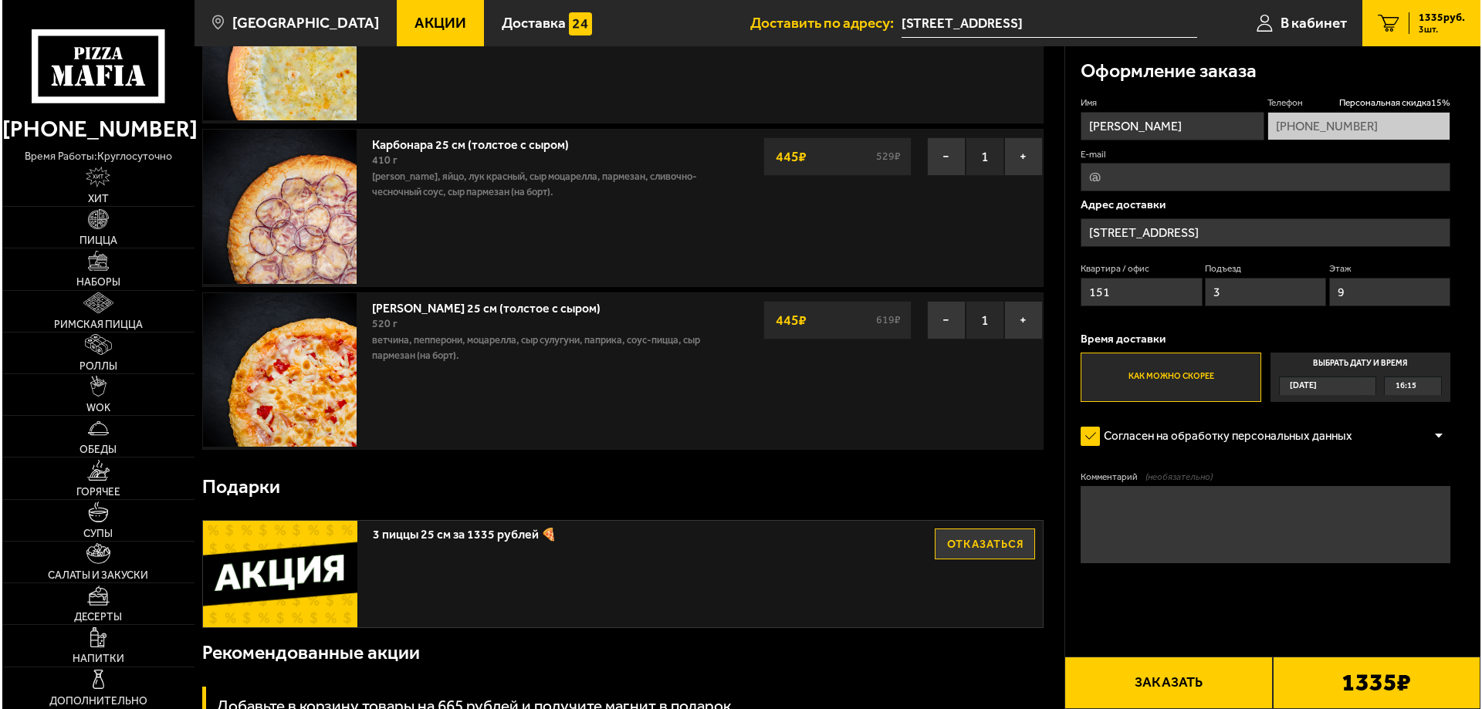
scroll to position [231, 0]
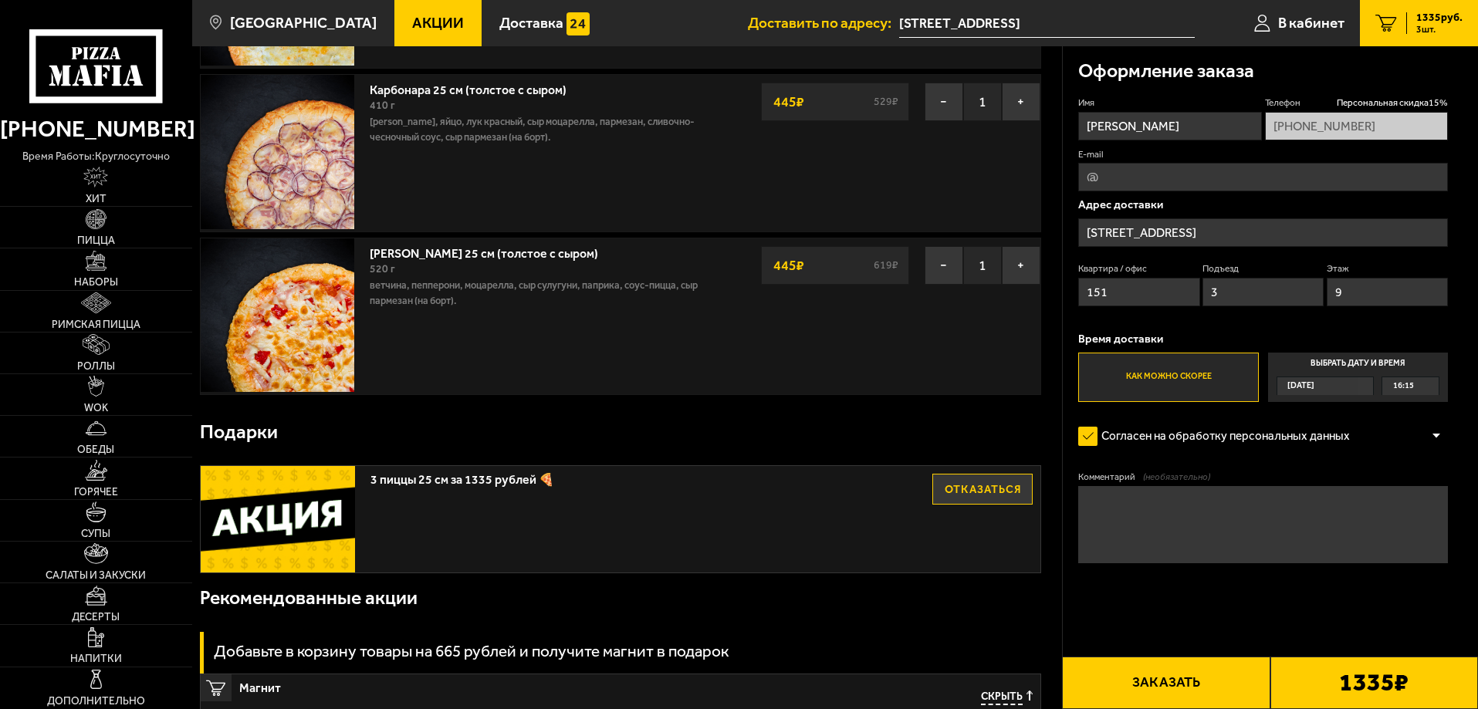
click at [1119, 174] on input "E-mail" at bounding box center [1263, 177] width 370 height 29
type input "iliruz@mail.ru"
drag, startPoint x: 1144, startPoint y: 675, endPoint x: 1140, endPoint y: 664, distance: 11.8
click at [1144, 674] on button "Заказать" at bounding box center [1166, 683] width 208 height 52
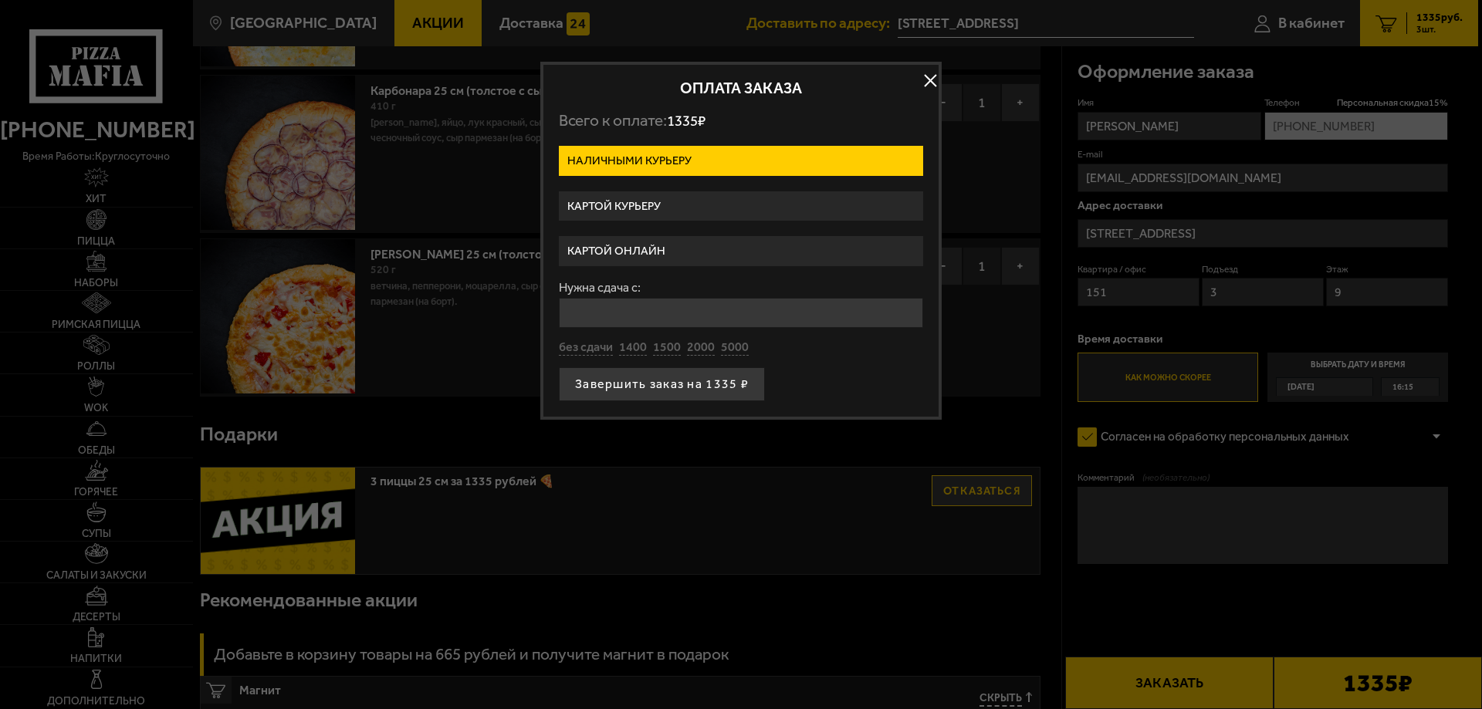
click at [688, 245] on label "Картой онлайн" at bounding box center [741, 251] width 364 height 30
click at [0, 0] on input "Картой онлайн" at bounding box center [0, 0] width 0 height 0
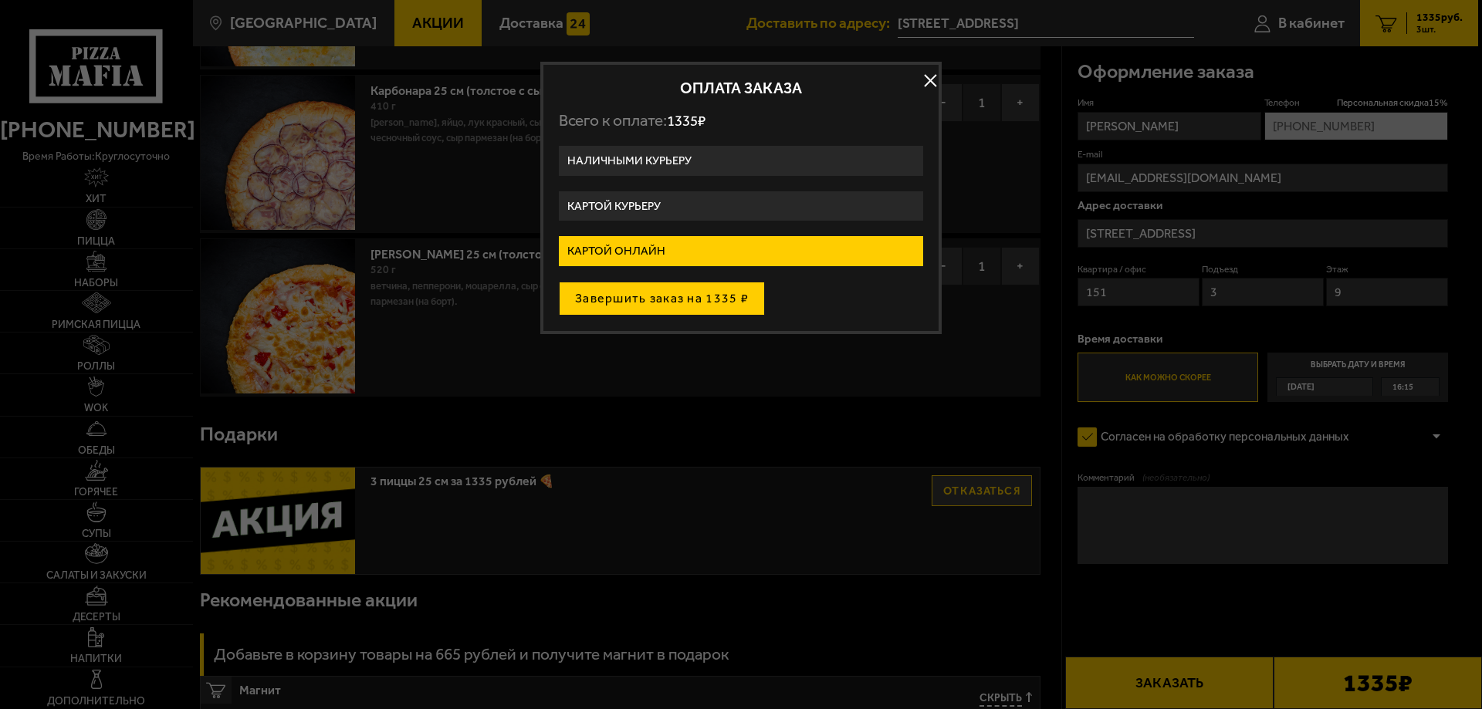
click at [714, 305] on button "Завершить заказ на 1335 ₽" at bounding box center [662, 299] width 206 height 34
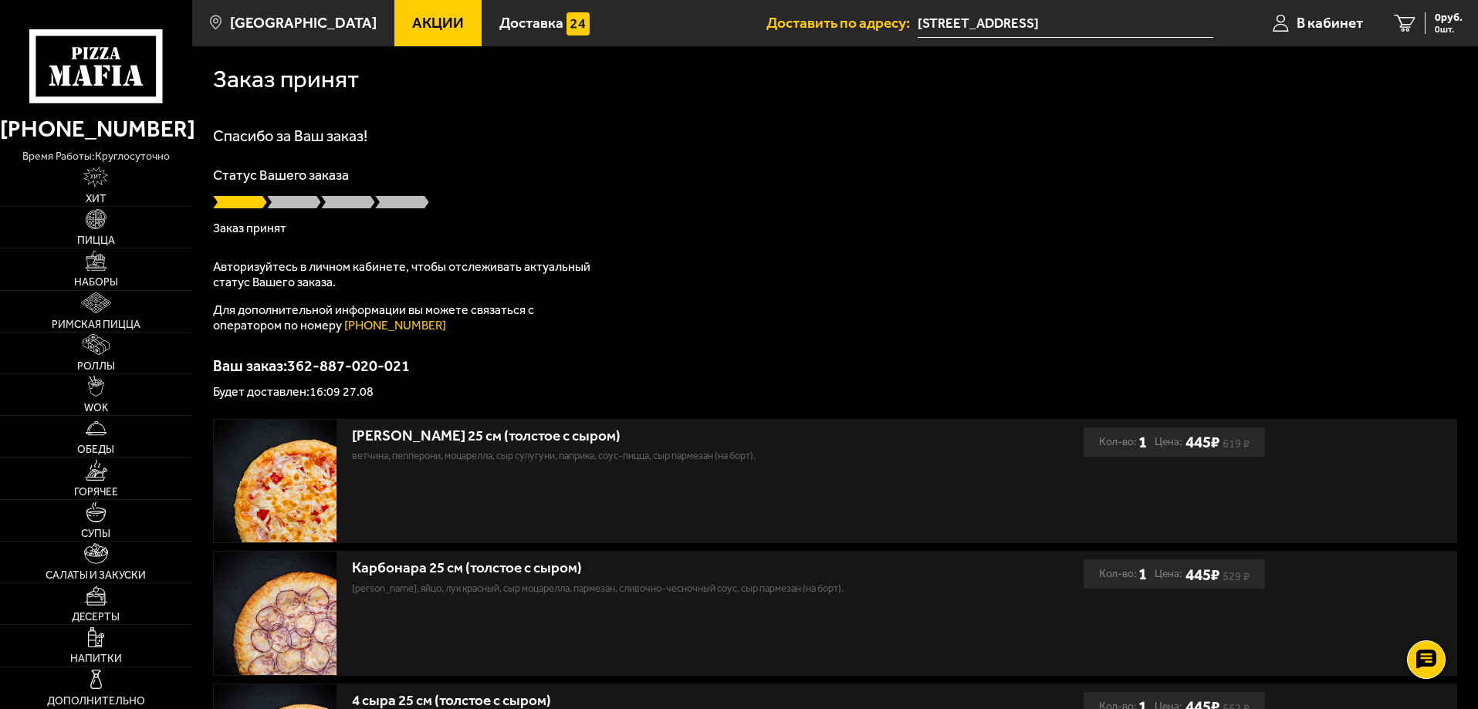
drag, startPoint x: 0, startPoint y: 0, endPoint x: 705, endPoint y: 167, distance: 724.1
drag, startPoint x: 705, startPoint y: 167, endPoint x: 791, endPoint y: 121, distance: 98.0
click at [791, 121] on div "Заказ принят Спасибо за Ваш заказ! Статус Вашего заказа Заказ принят Авторизуйт…" at bounding box center [835, 457] width 1286 height 823
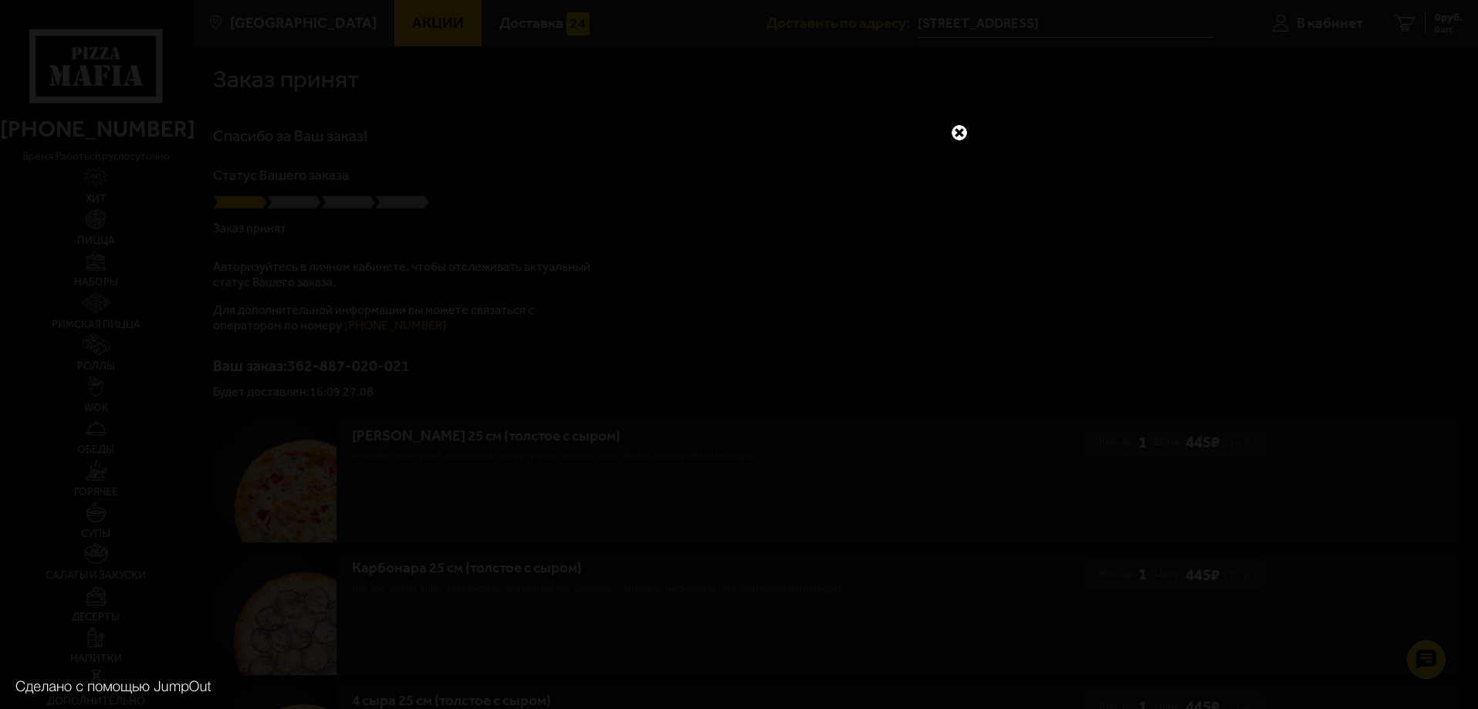
click at [955, 137] on link at bounding box center [959, 133] width 20 height 20
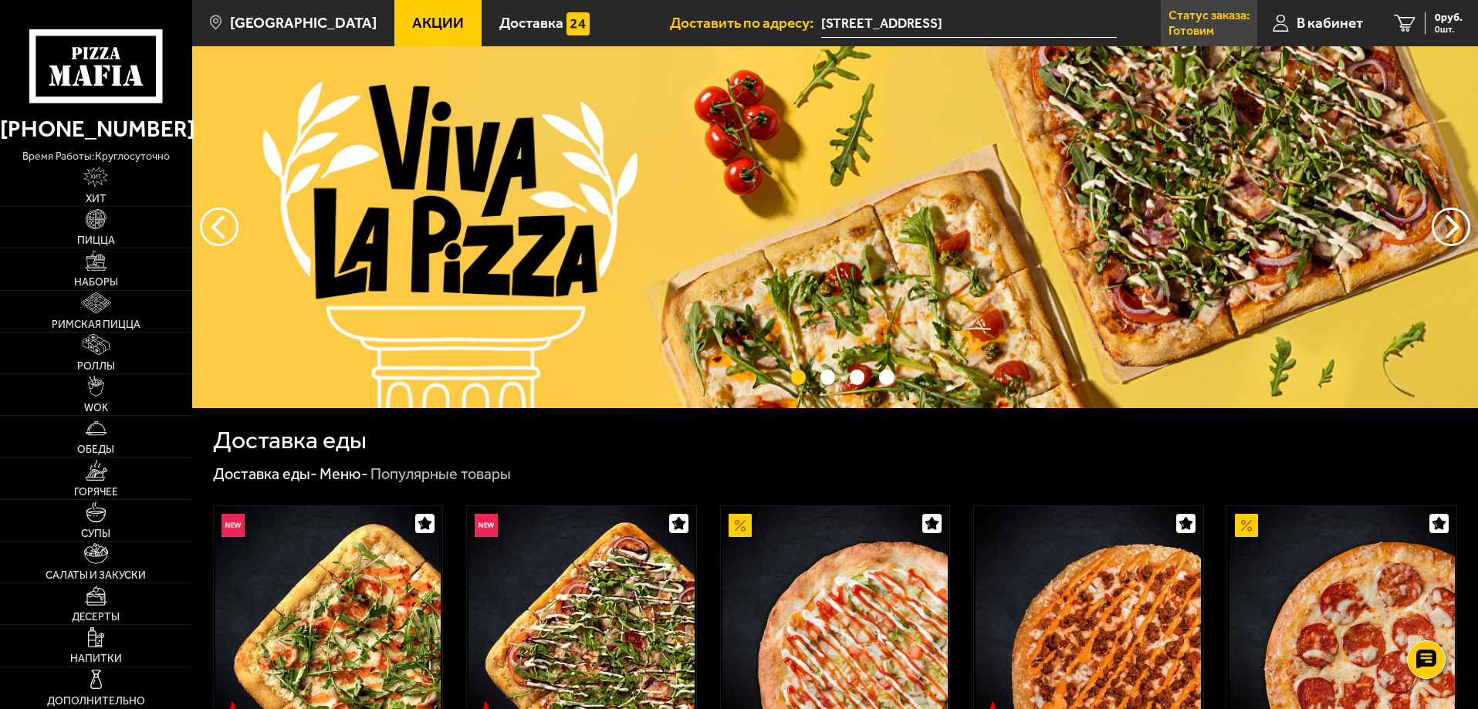
click at [1221, 22] on p "Статус заказа:" at bounding box center [1208, 15] width 81 height 12
